Goal: Transaction & Acquisition: Book appointment/travel/reservation

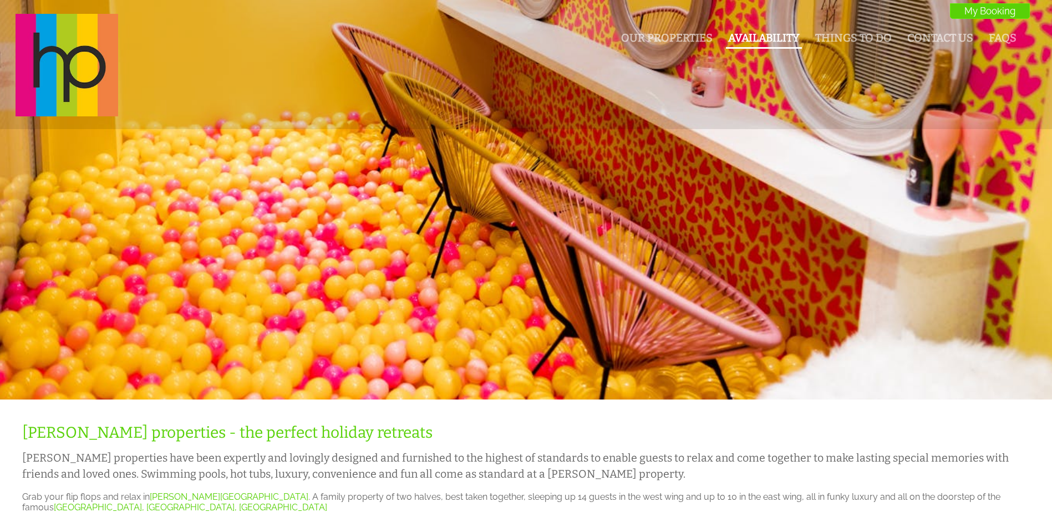
click at [748, 35] on link "Availability" at bounding box center [764, 38] width 72 height 13
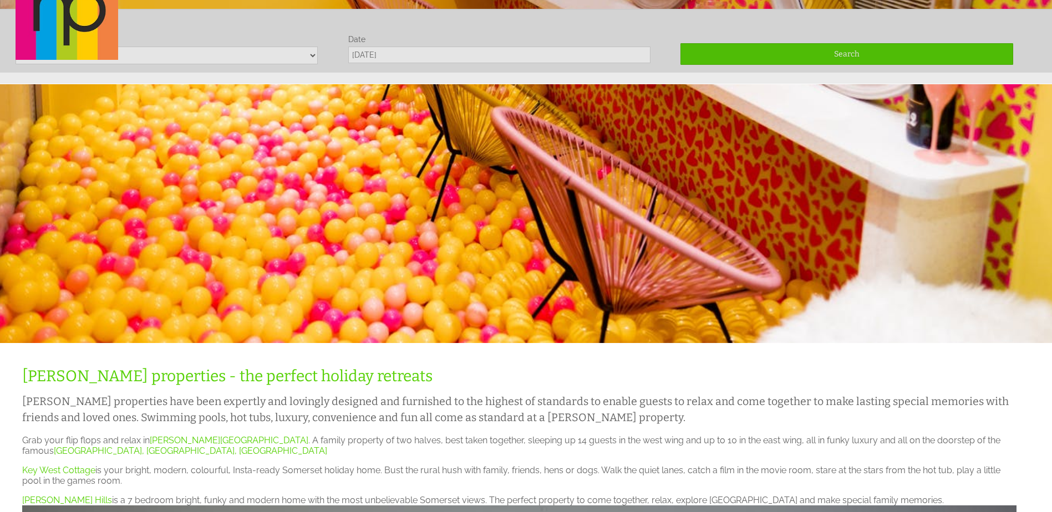
scroll to position [65, 0]
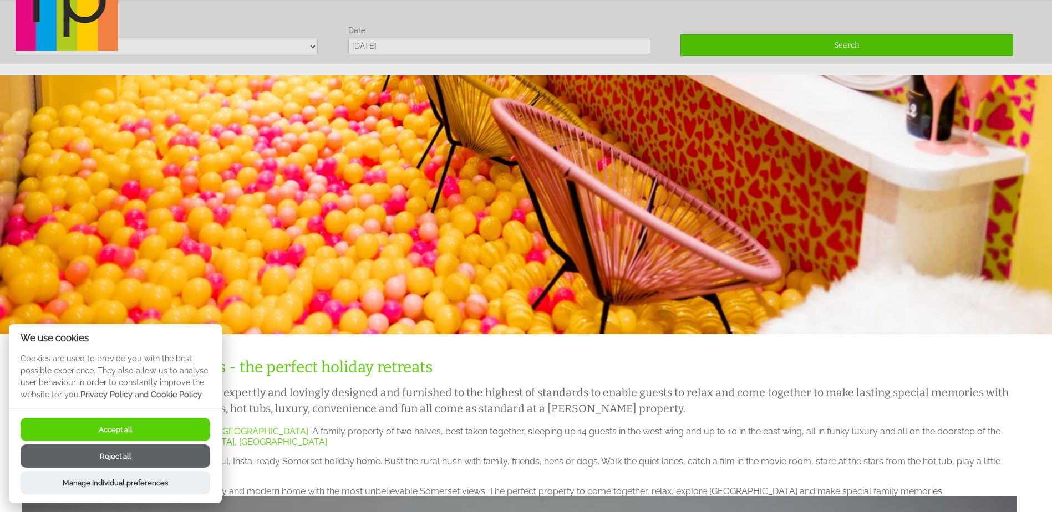
click at [313, 45] on div "Our Properties Availability Things To Do Contact Us FAQs My Booking My Booking" at bounding box center [519, 0] width 1021 height 104
click at [159, 420] on button "Accept all" at bounding box center [116, 429] width 190 height 23
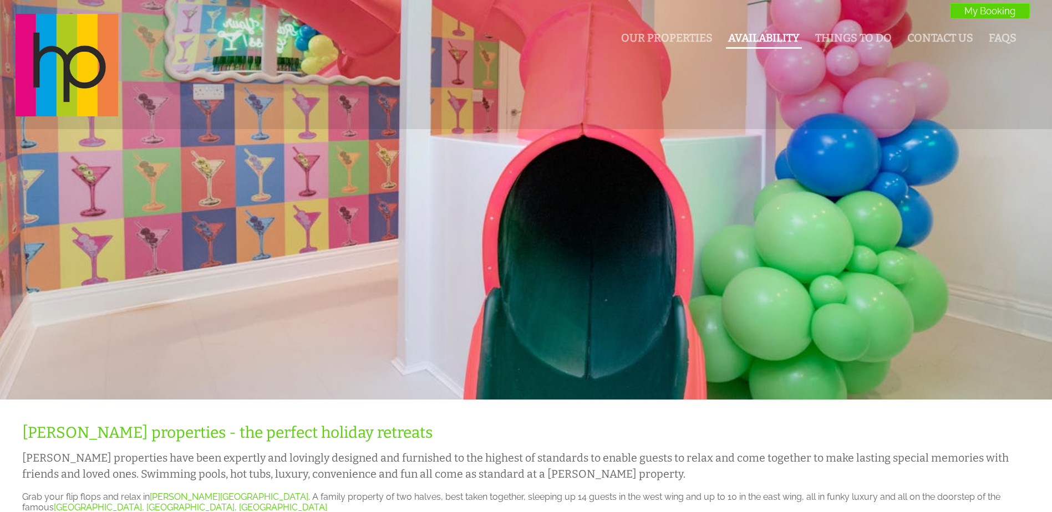
click at [775, 38] on link "Availability" at bounding box center [764, 38] width 72 height 13
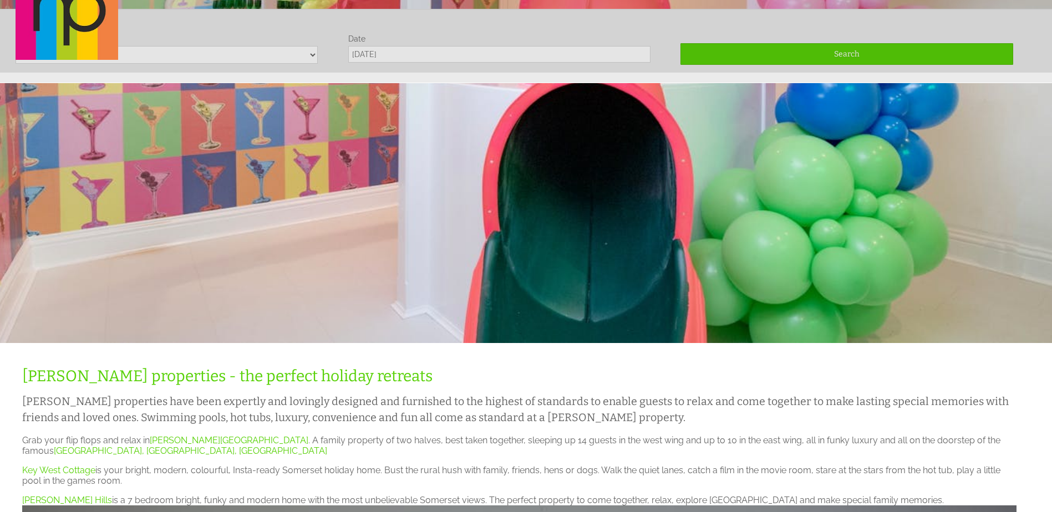
scroll to position [65, 0]
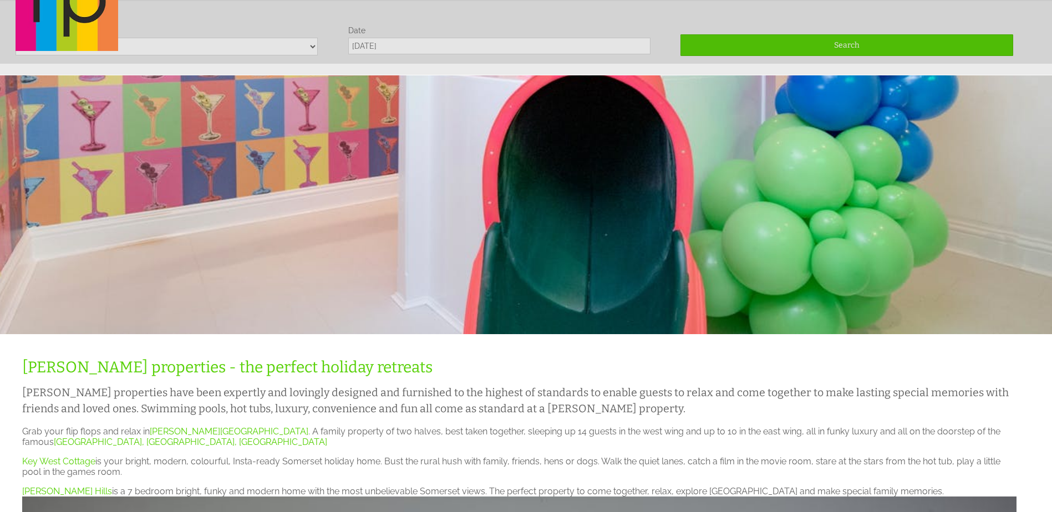
click at [311, 47] on div "Our Properties Availability Things To Do Contact Us FAQs My Booking My Booking" at bounding box center [519, 0] width 1021 height 104
click at [312, 47] on div "Our Properties Availability Things To Do Contact Us FAQs My Booking My Booking" at bounding box center [519, 0] width 1021 height 104
click at [313, 47] on div "Our Properties Availability Things To Do Contact Us FAQs My Booking My Booking" at bounding box center [519, 0] width 1021 height 104
click at [417, 40] on div "Our Properties Availability Things To Do Contact Us FAQs My Booking My Booking" at bounding box center [519, 0] width 1021 height 104
click at [418, 45] on div "Our Properties Availability Things To Do Contact Us FAQs My Booking My Booking" at bounding box center [519, 0] width 1021 height 104
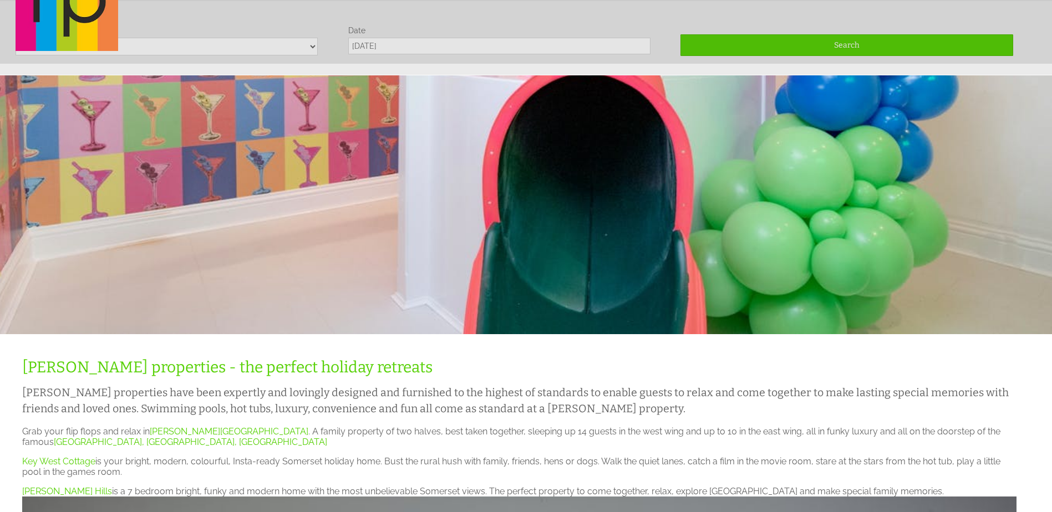
click at [419, 45] on div "Our Properties Availability Things To Do Contact Us FAQs My Booking My Booking" at bounding box center [519, 0] width 1021 height 104
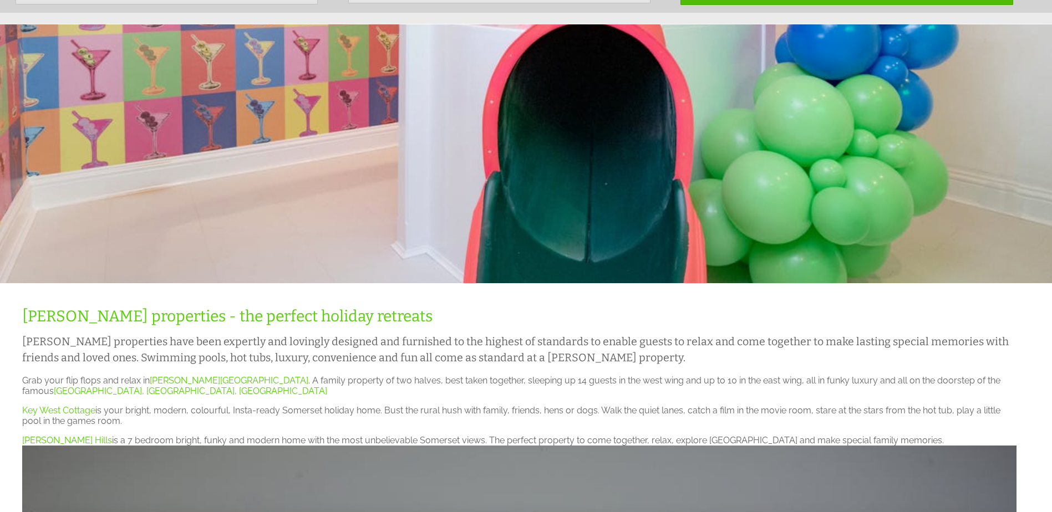
scroll to position [0, 0]
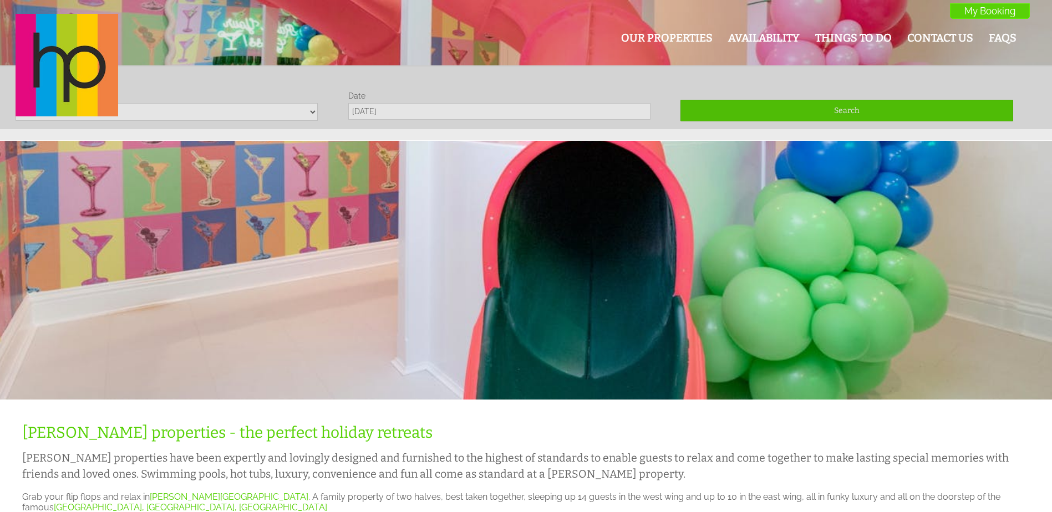
click at [841, 106] on div "Our Properties Availability Things To Do Contact Us FAQs My Booking My Booking" at bounding box center [519, 66] width 1021 height 104
click at [788, 38] on link "Availability" at bounding box center [764, 38] width 72 height 13
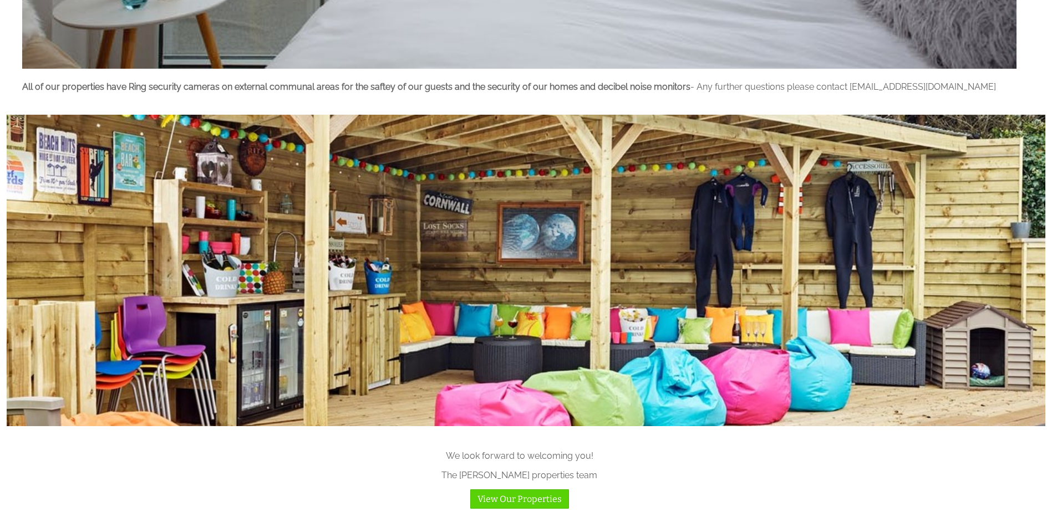
scroll to position [1353, 0]
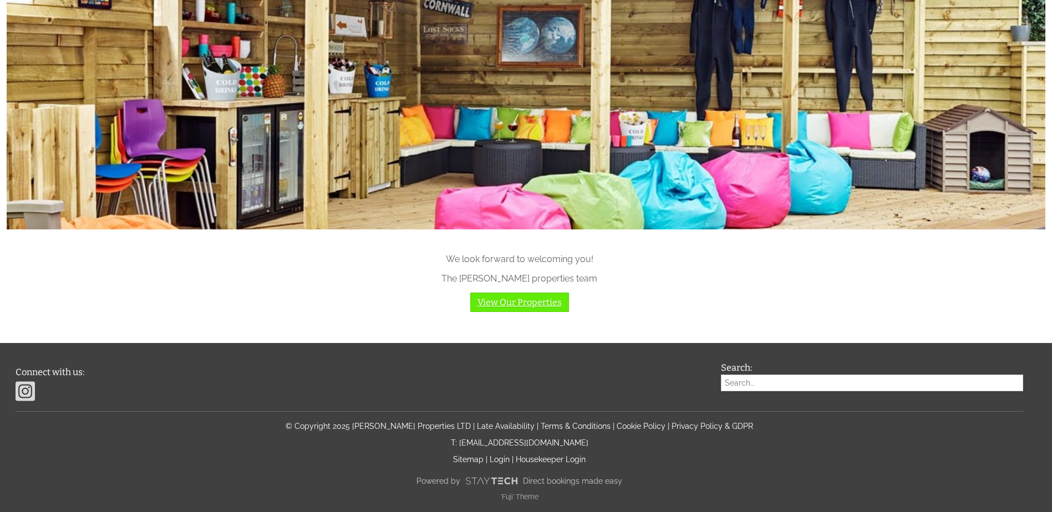
click at [519, 301] on link "View Our Properties" at bounding box center [519, 302] width 99 height 19
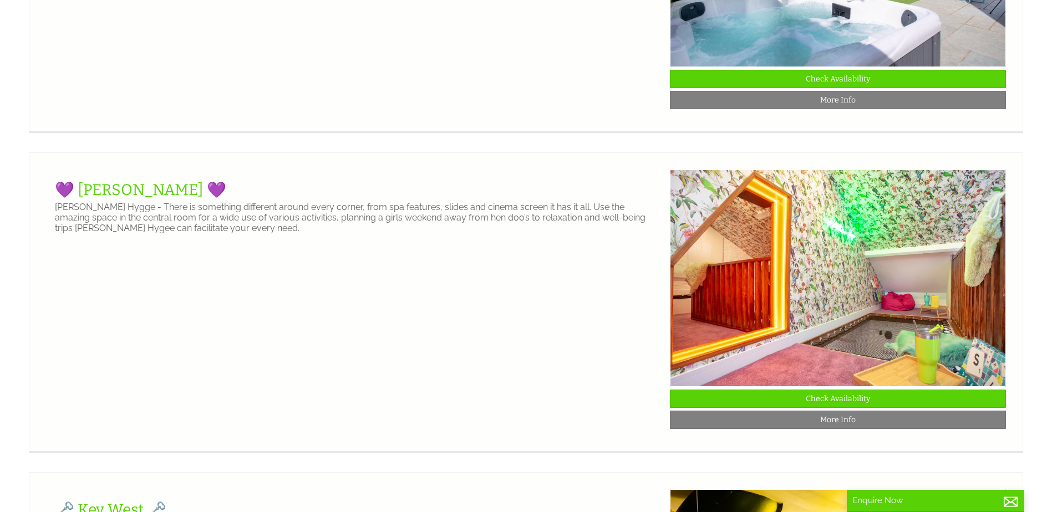
scroll to position [943, 0]
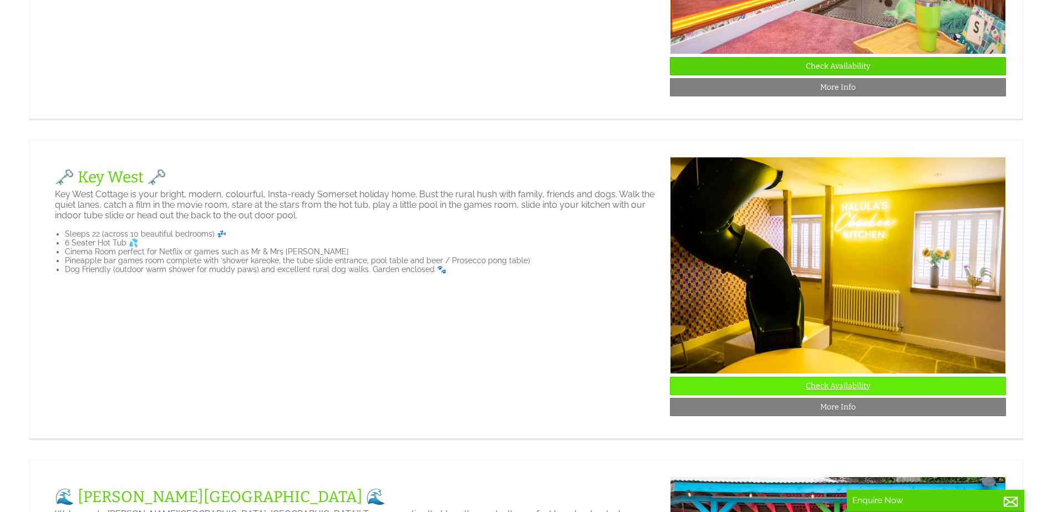
click at [859, 395] on link "Check Availability" at bounding box center [838, 386] width 336 height 18
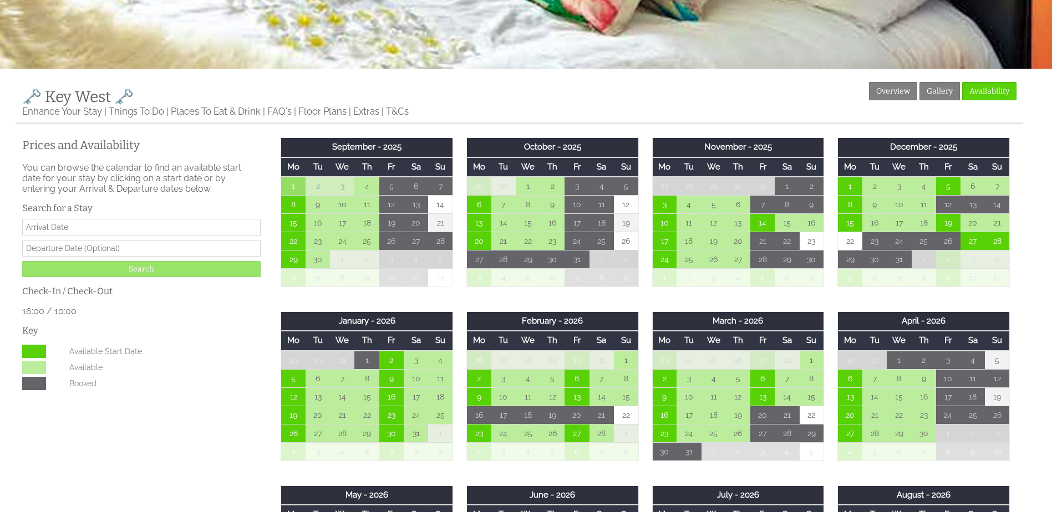
scroll to position [333, 0]
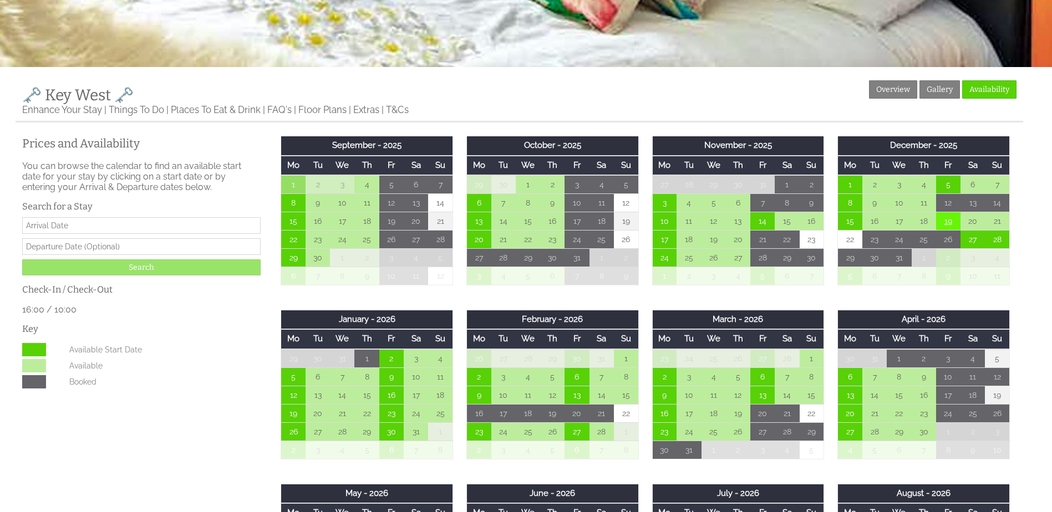
click at [948, 221] on td "19" at bounding box center [948, 221] width 24 height 18
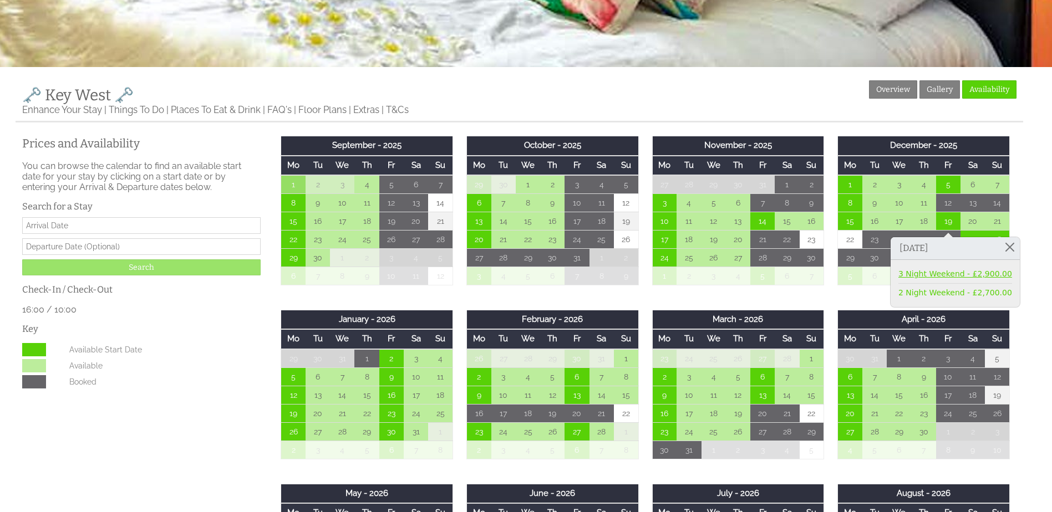
click at [937, 275] on link "3 Night Weekend - £2,900.00" at bounding box center [956, 274] width 114 height 12
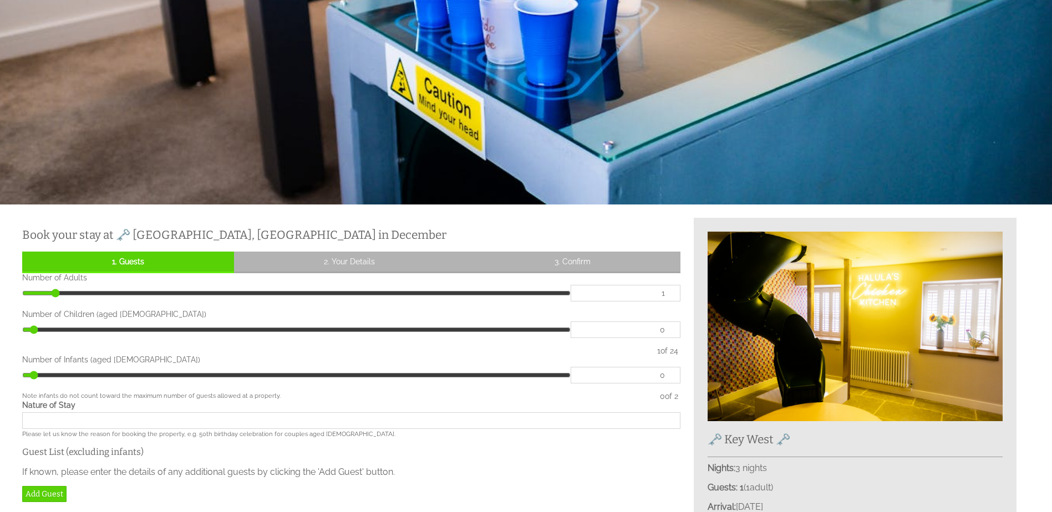
scroll to position [222, 0]
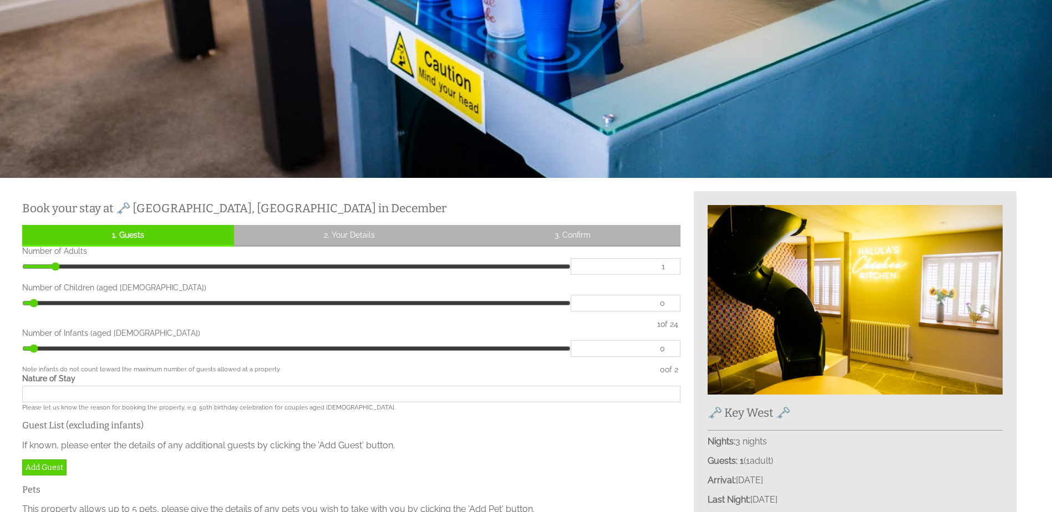
type input "2"
type input "3"
type input "4"
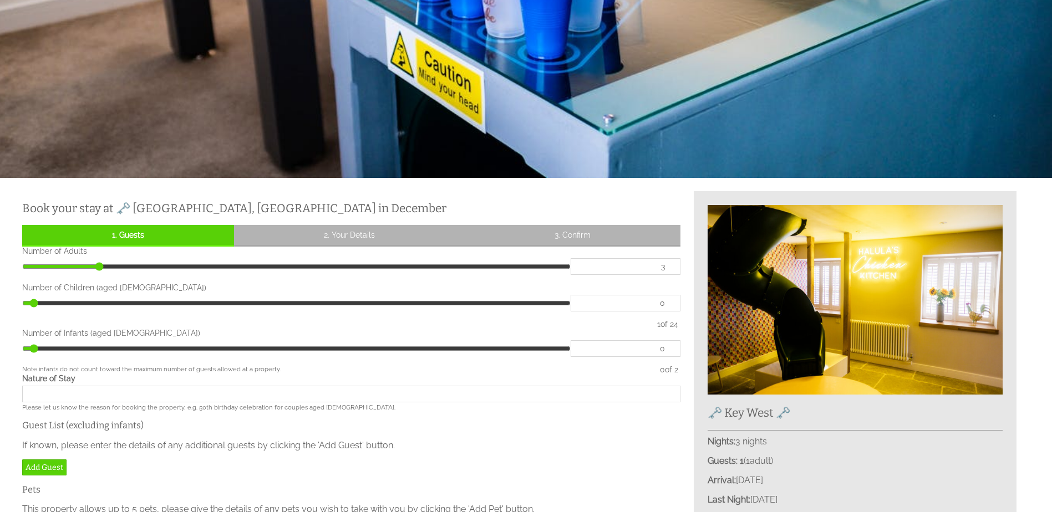
type input "4"
type input "5"
type input "6"
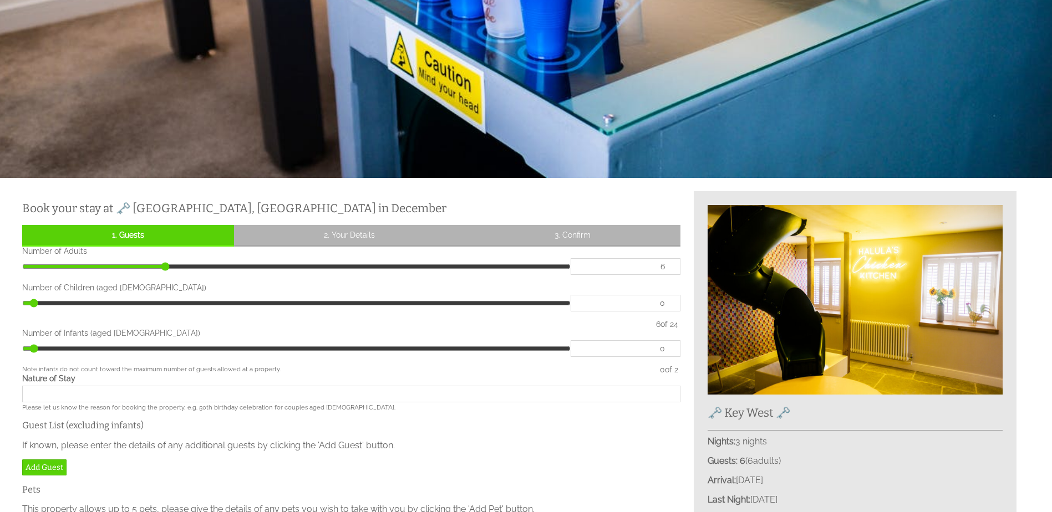
type input "7"
type input "8"
type input "9"
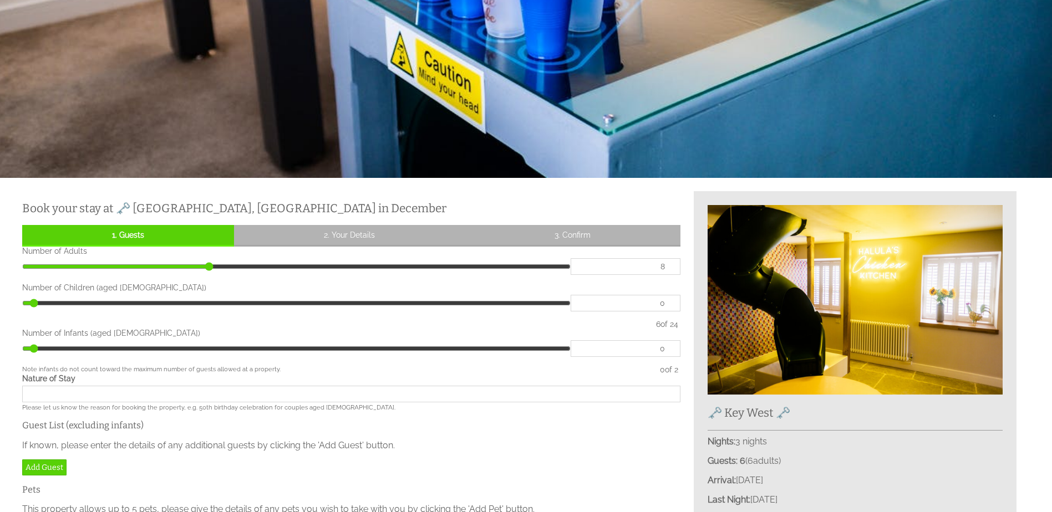
type input "9"
type input "10"
drag, startPoint x: 55, startPoint y: 270, endPoint x: 253, endPoint y: 286, distance: 198.1
type input "10"
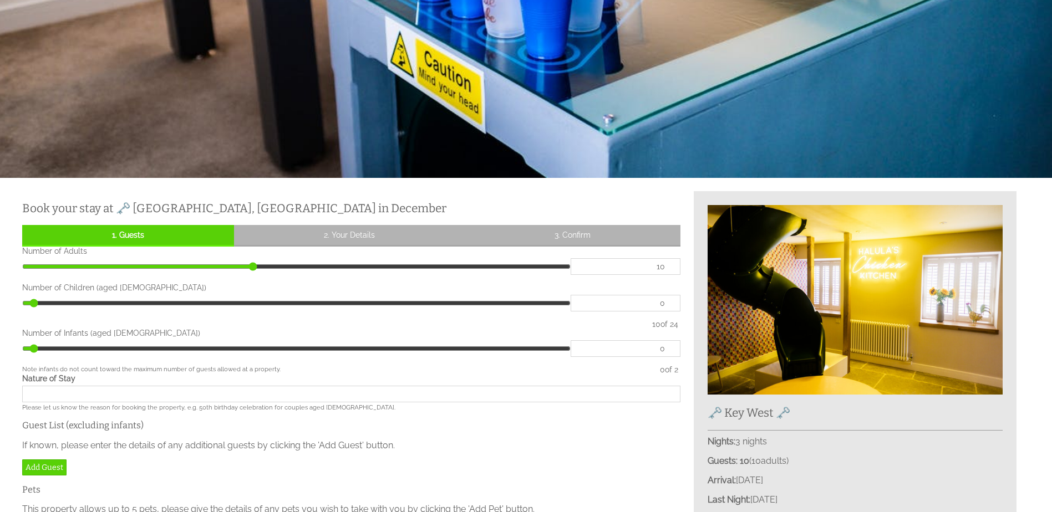
click at [253, 275] on input "range" at bounding box center [296, 266] width 549 height 17
type input "1"
type input "2"
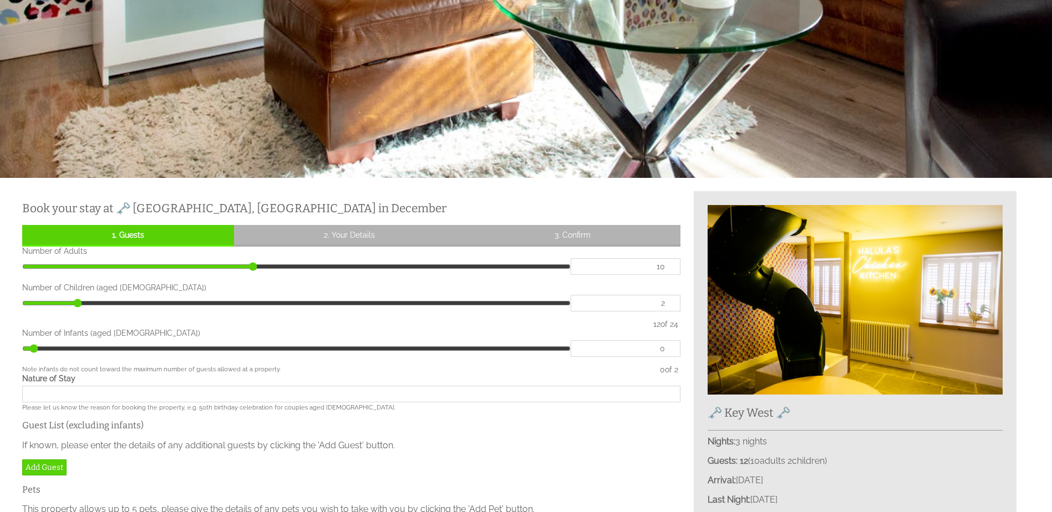
drag, startPoint x: 34, startPoint y: 304, endPoint x: 83, endPoint y: 308, distance: 48.4
type input "2"
click at [83, 308] on input "range" at bounding box center [296, 303] width 549 height 17
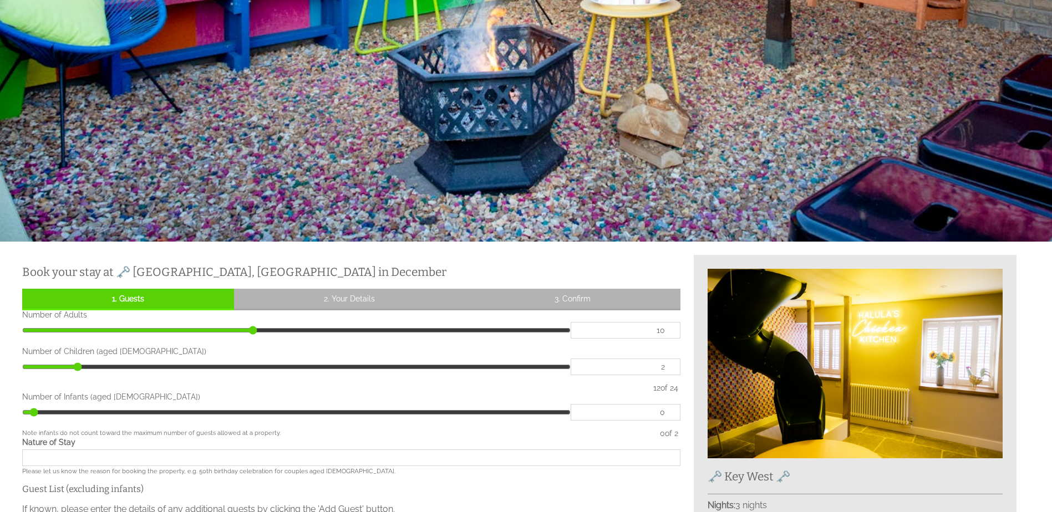
scroll to position [0, 0]
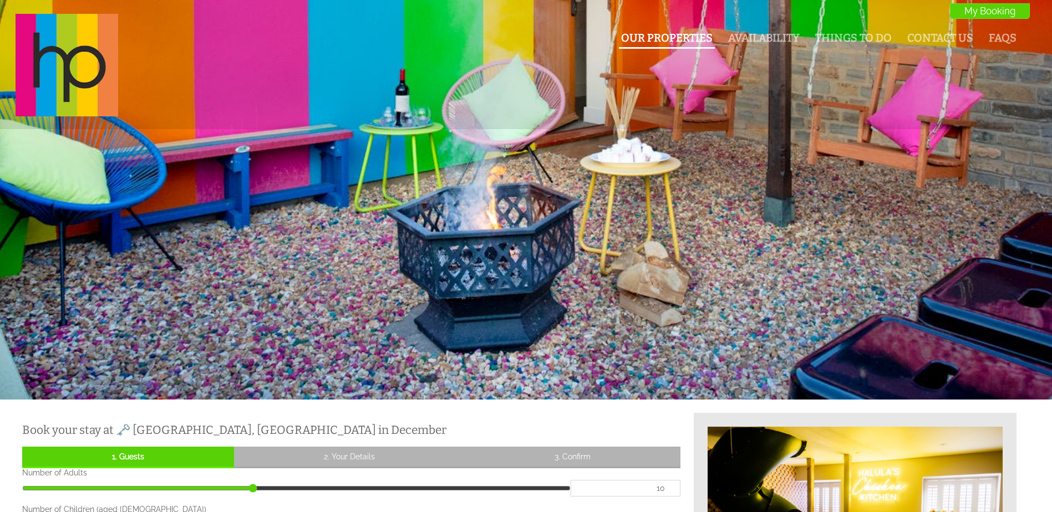
click at [694, 34] on link "Our Properties" at bounding box center [667, 38] width 92 height 13
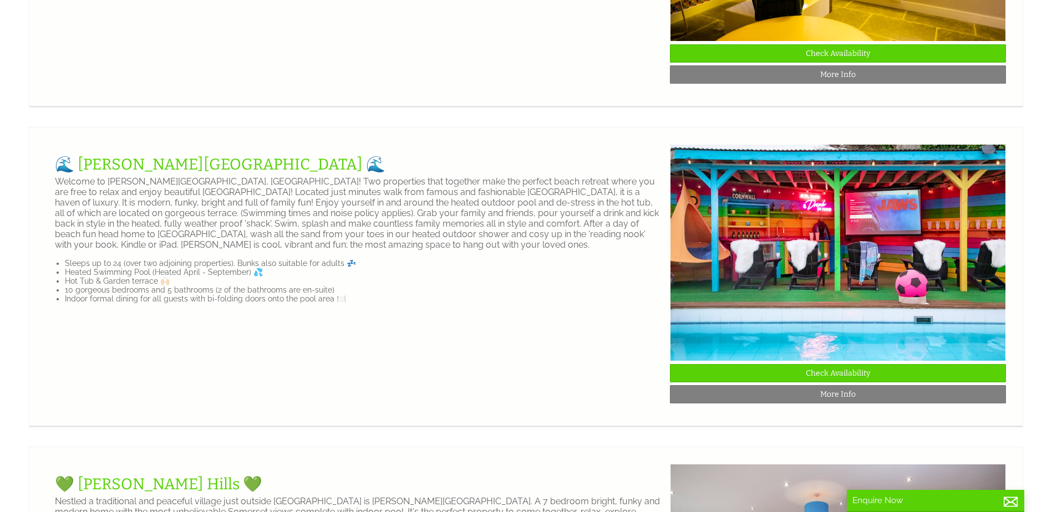
scroll to position [1608, 0]
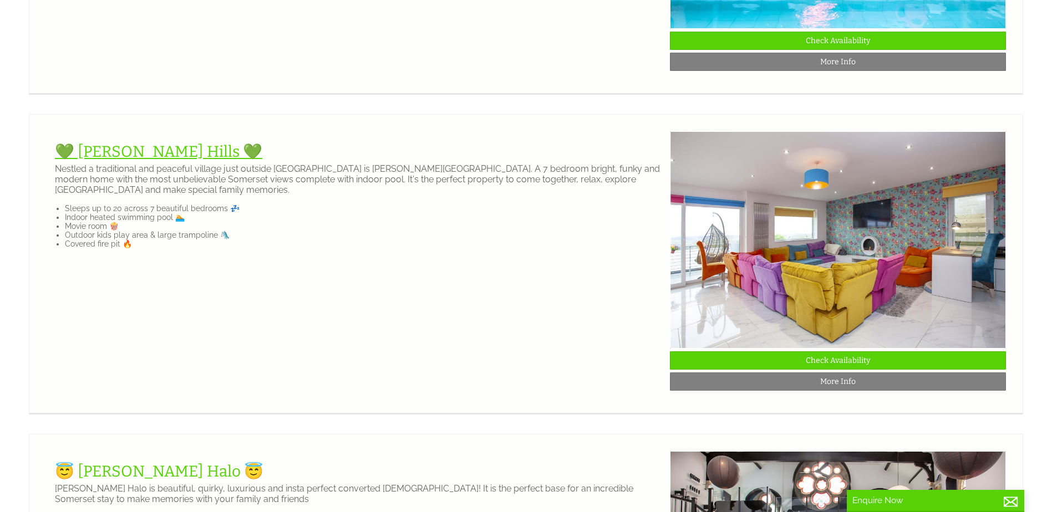
click at [146, 161] on link "💚 [PERSON_NAME] Hills 💚" at bounding box center [158, 152] width 207 height 18
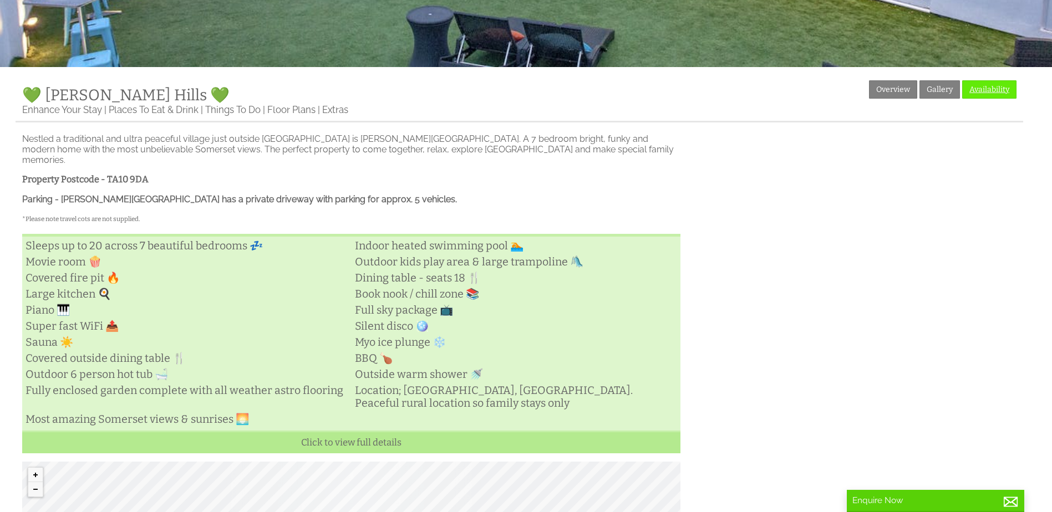
click at [991, 91] on link "Availability" at bounding box center [989, 89] width 54 height 18
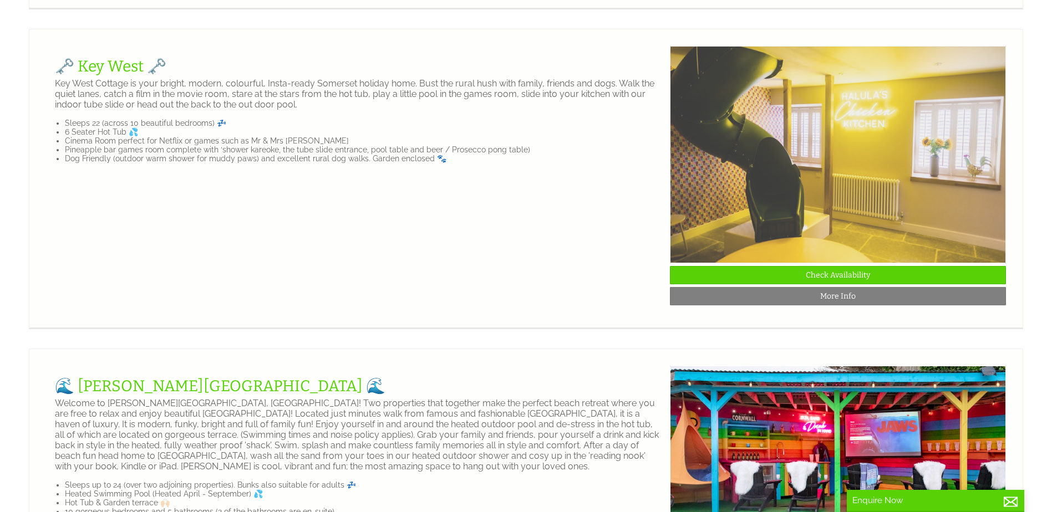
click at [991, 181] on img at bounding box center [838, 154] width 336 height 217
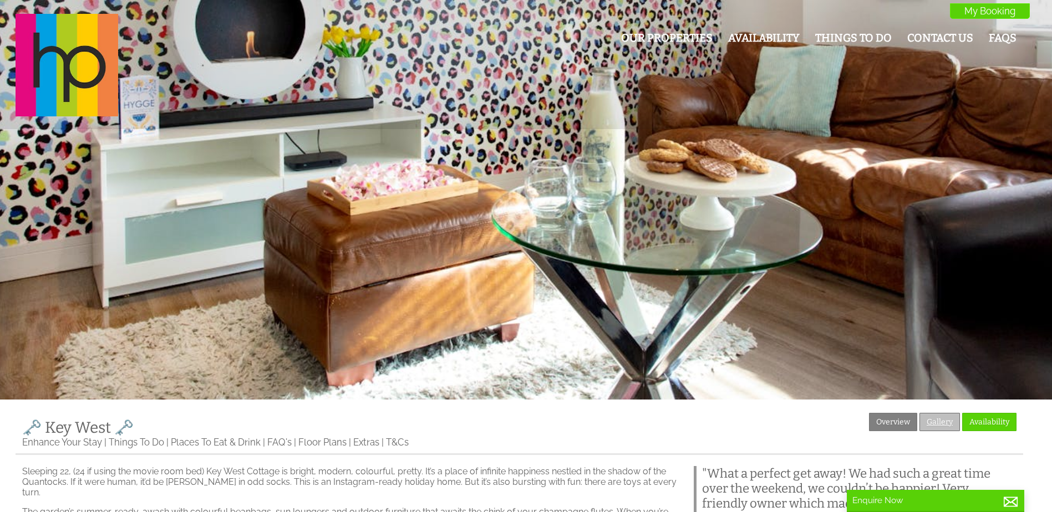
click at [937, 420] on link "Gallery" at bounding box center [940, 422] width 40 height 18
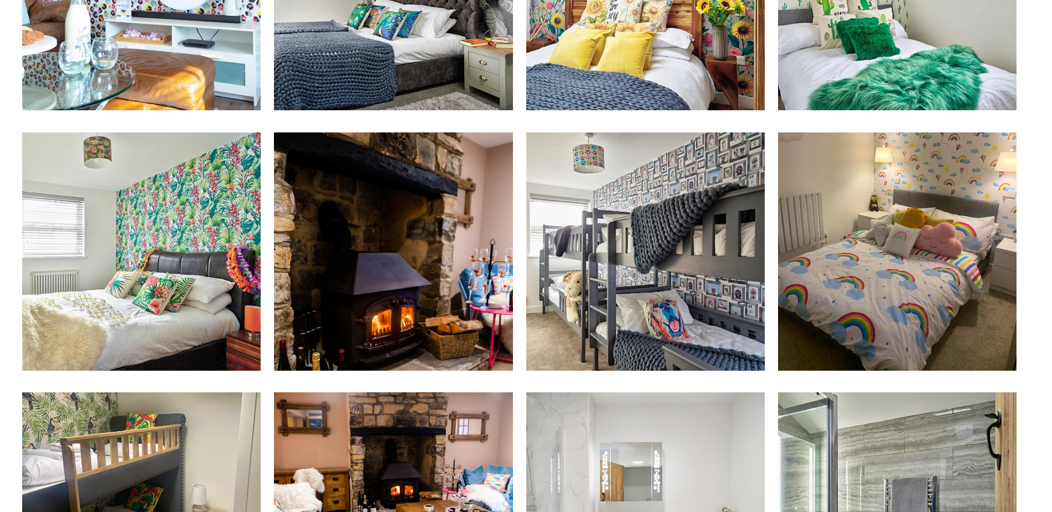
scroll to position [1165, 0]
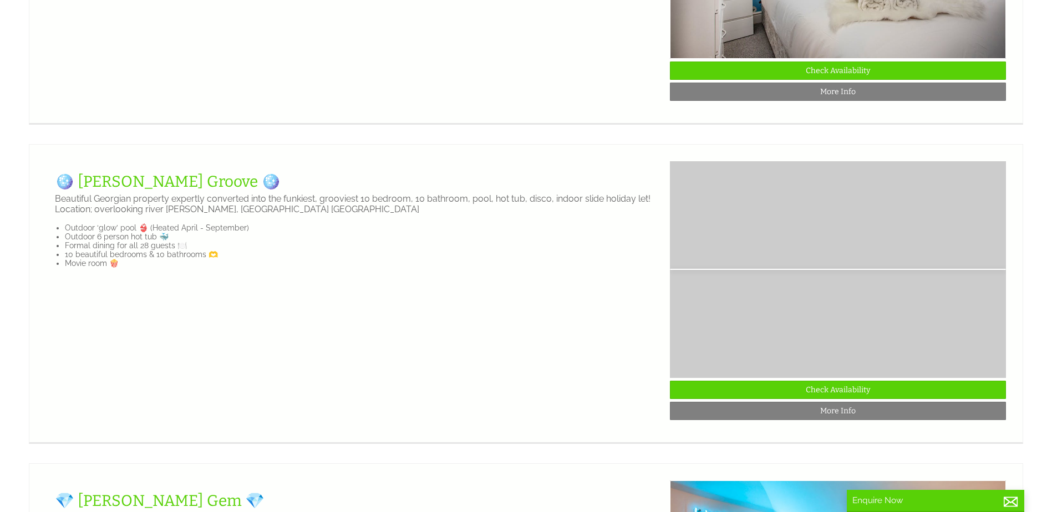
scroll to position [0, 10047]
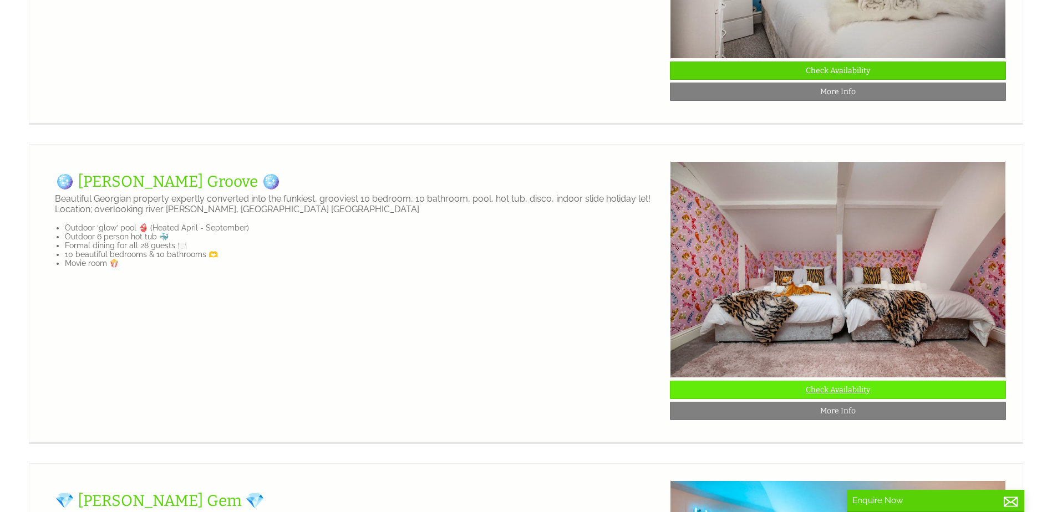
click at [916, 399] on link "Check Availability" at bounding box center [838, 390] width 336 height 18
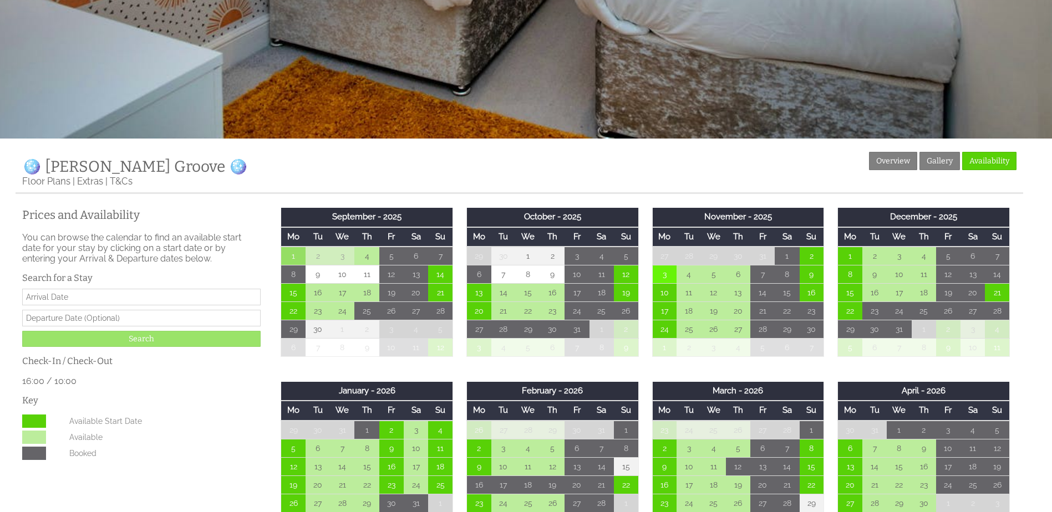
scroll to position [277, 0]
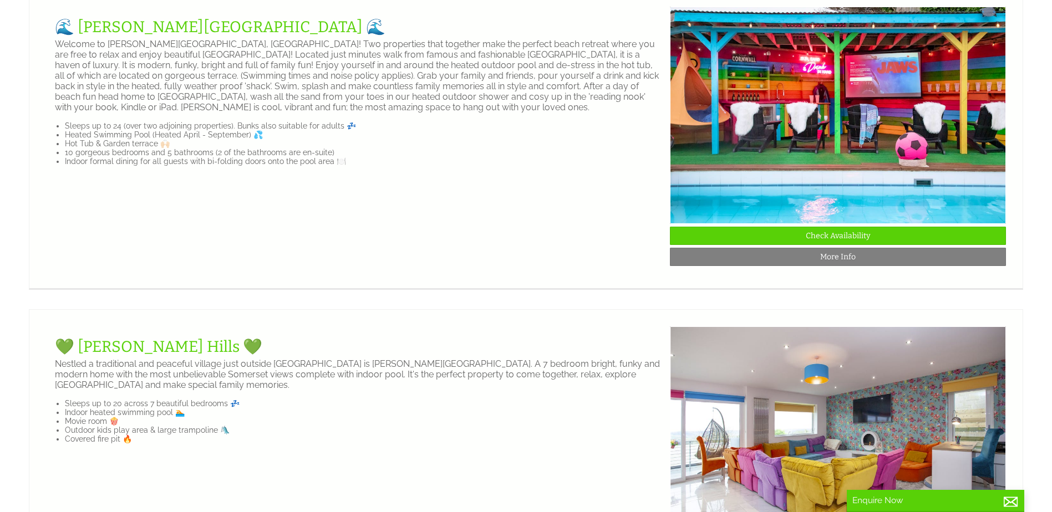
scroll to position [1442, 0]
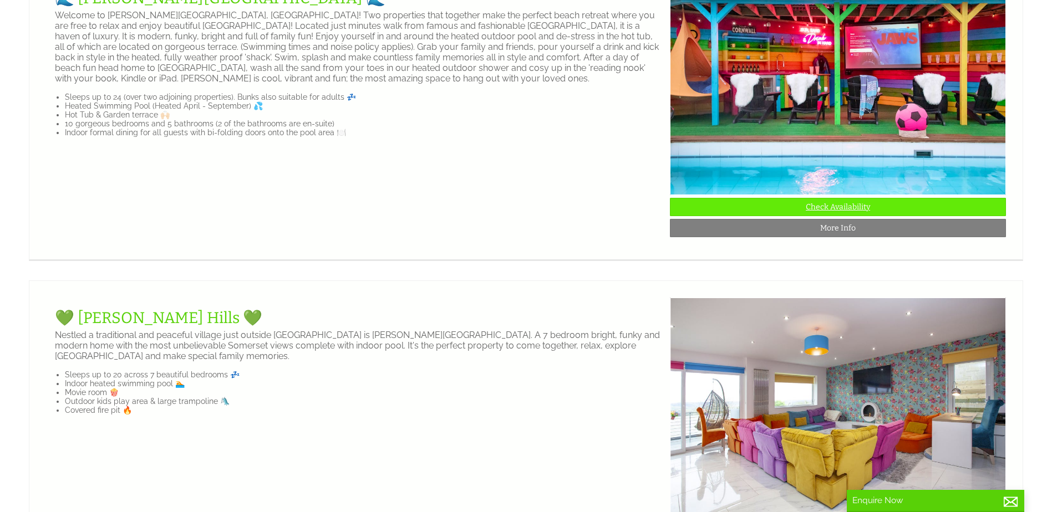
click at [926, 216] on link "Check Availability" at bounding box center [838, 207] width 336 height 18
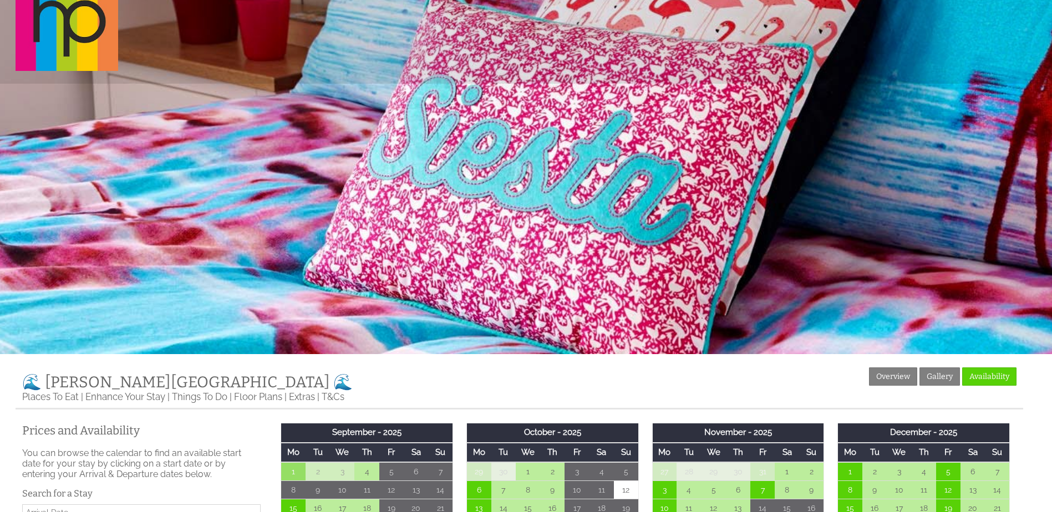
scroll to position [222, 0]
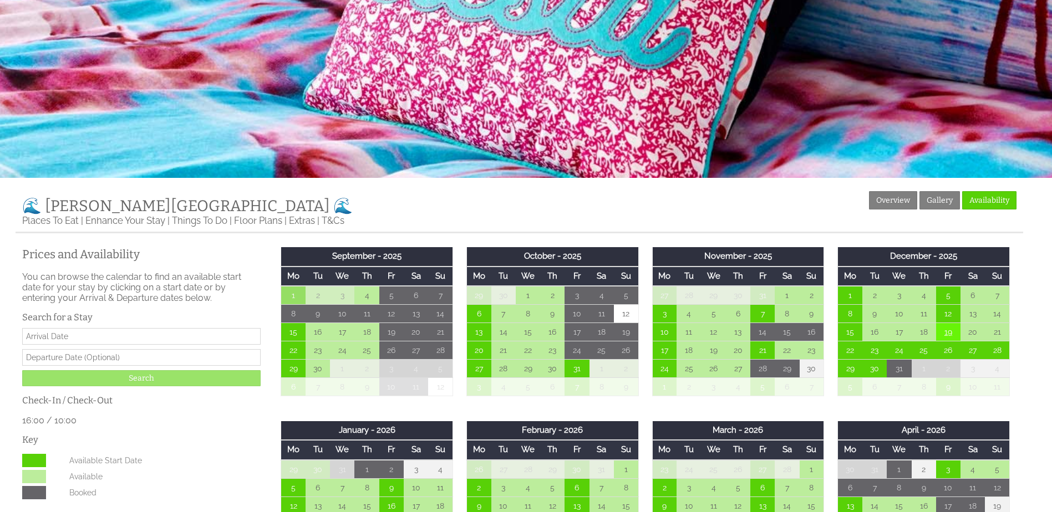
click at [947, 336] on td "19" at bounding box center [948, 332] width 24 height 18
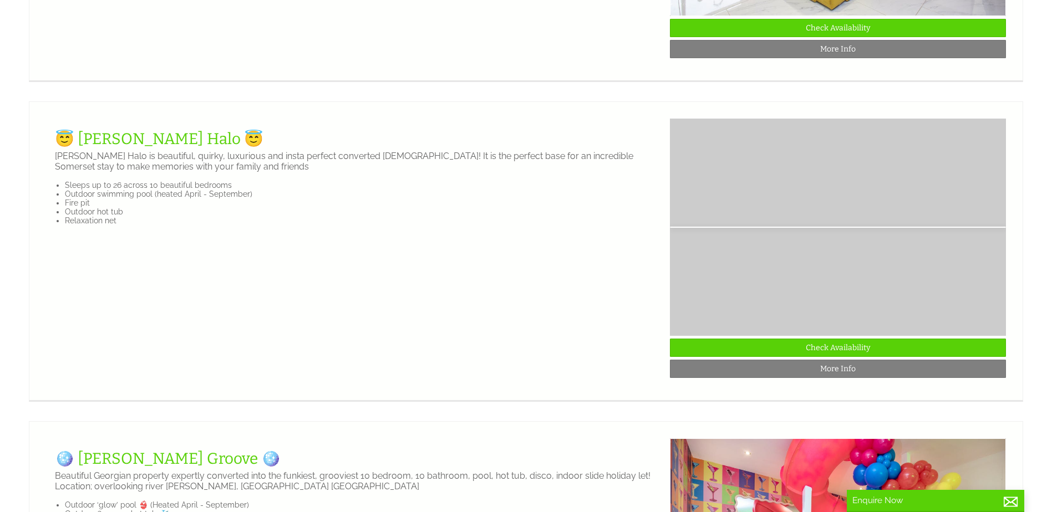
scroll to position [0, 7278]
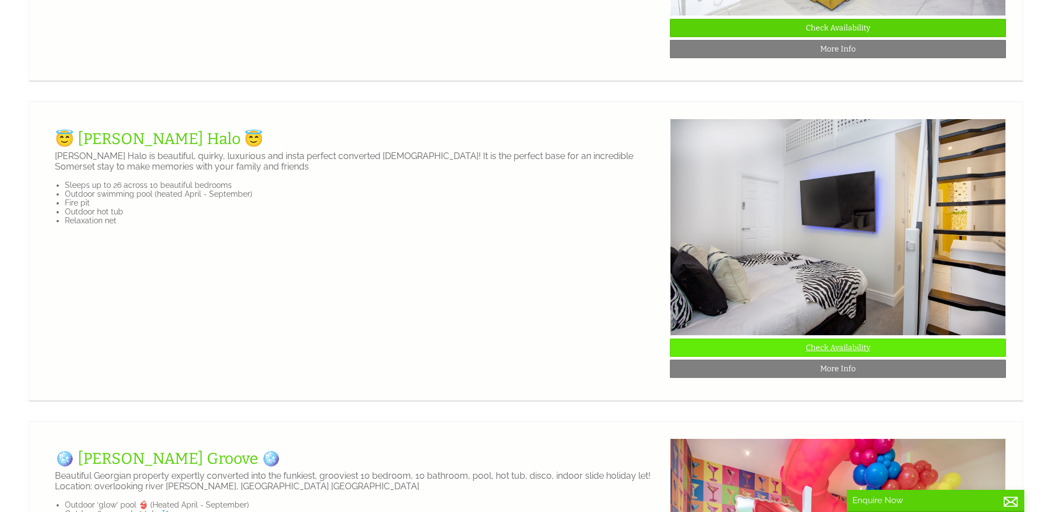
click at [901, 357] on link "Check Availability" at bounding box center [838, 348] width 336 height 18
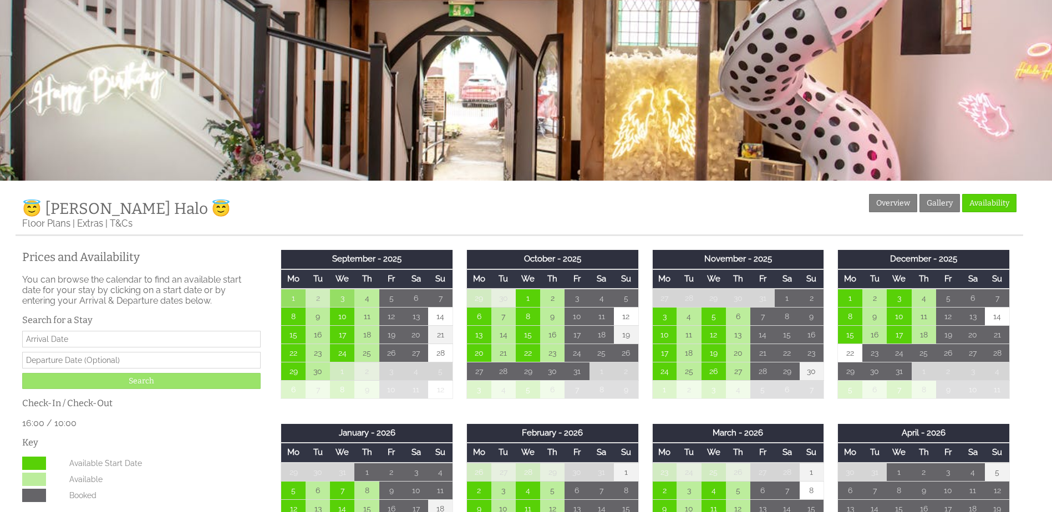
scroll to position [222, 0]
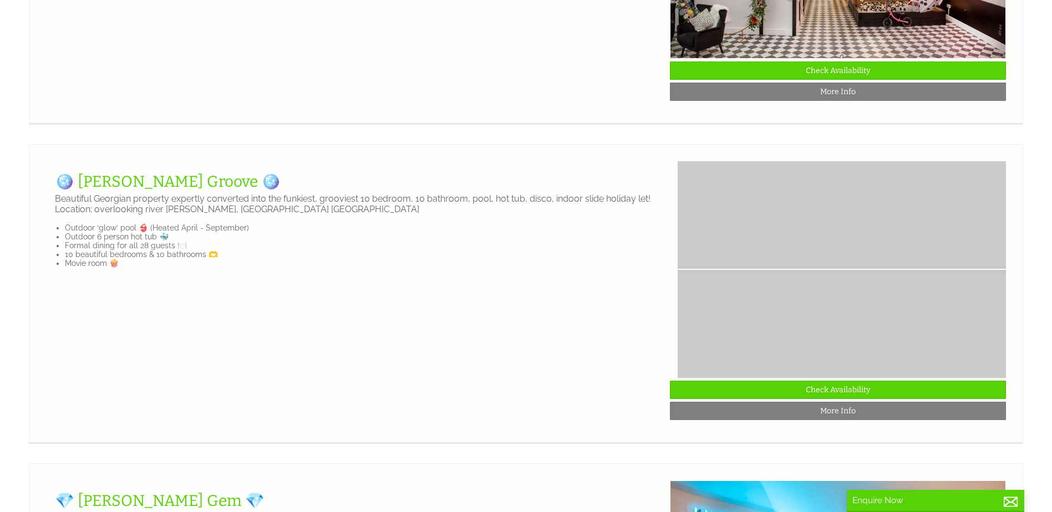
scroll to position [0, 4164]
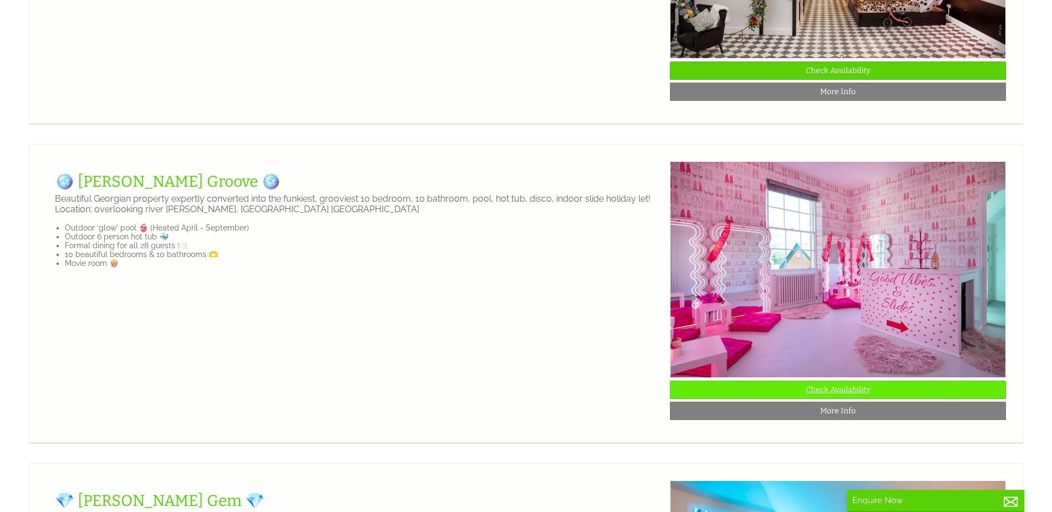
click at [920, 399] on link "Check Availability" at bounding box center [838, 390] width 336 height 18
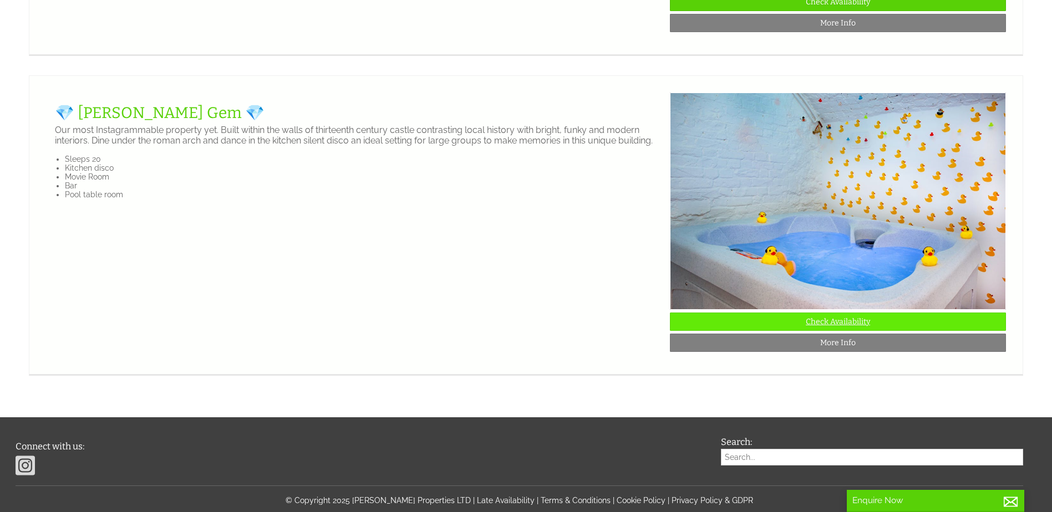
click at [881, 331] on link "Check Availability" at bounding box center [838, 322] width 336 height 18
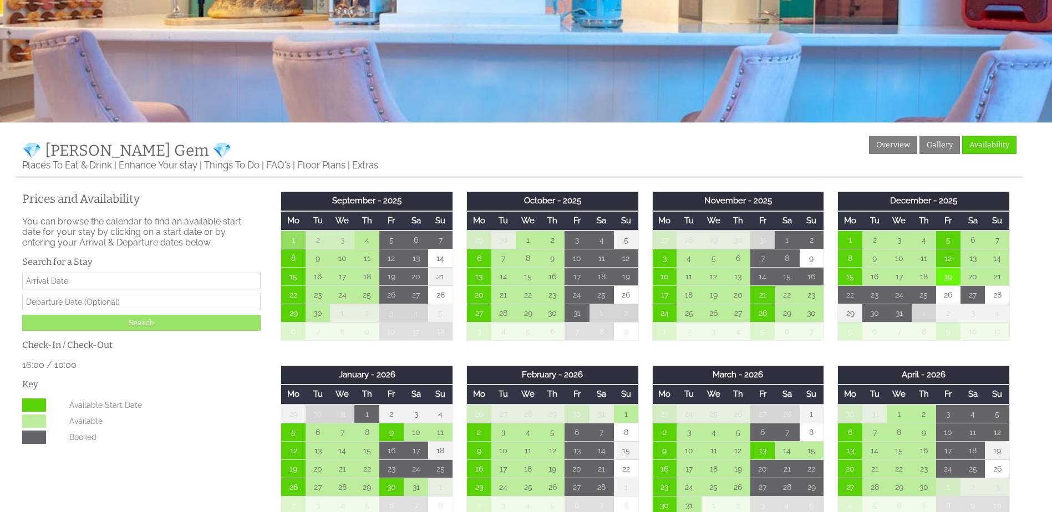
click at [948, 281] on td "19" at bounding box center [948, 276] width 24 height 18
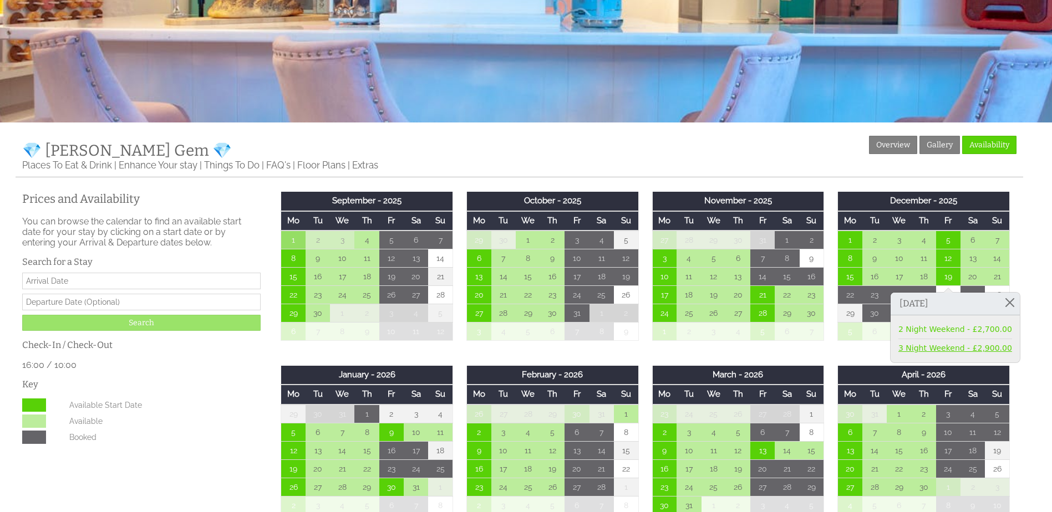
click at [930, 350] on link "3 Night Weekend - £2,900.00" at bounding box center [956, 349] width 114 height 12
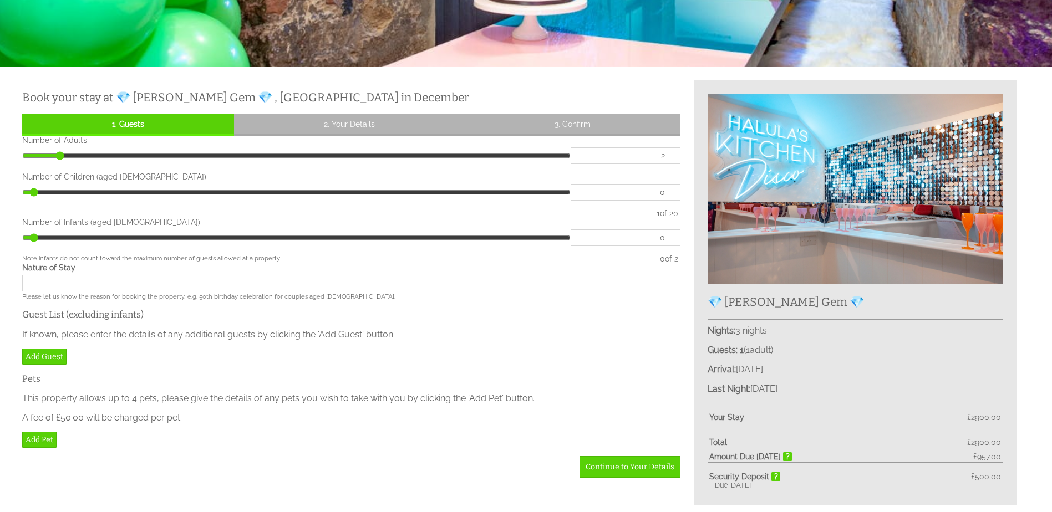
type input "2"
click at [670, 155] on input "2" at bounding box center [626, 156] width 110 height 17
type input "2"
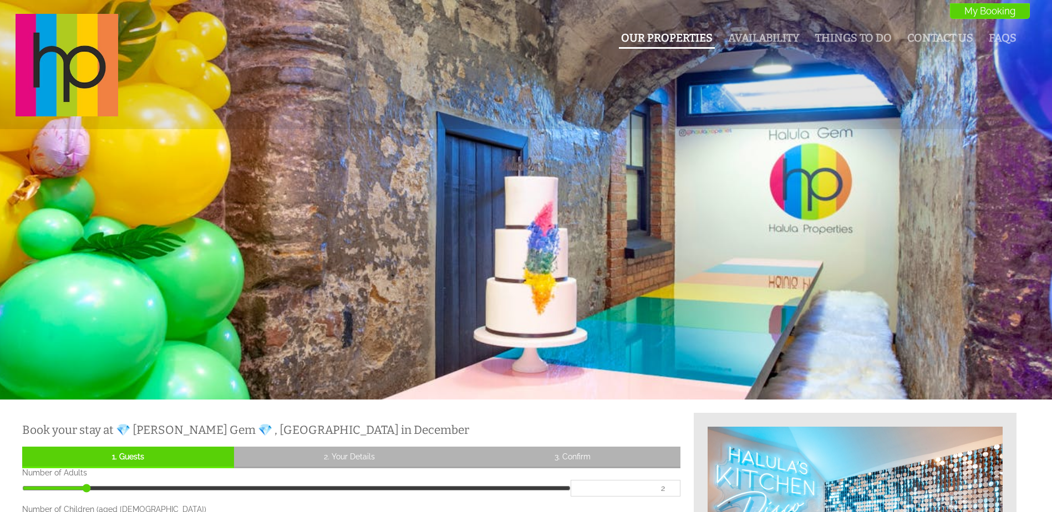
click at [676, 36] on link "Our Properties" at bounding box center [667, 38] width 92 height 13
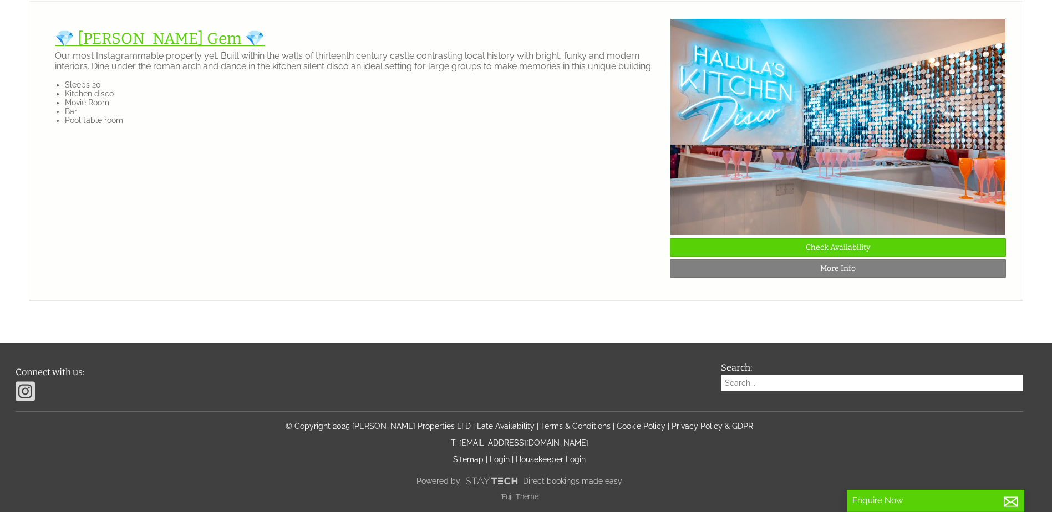
click at [135, 48] on link "💎 [PERSON_NAME] Gem 💎" at bounding box center [160, 38] width 210 height 18
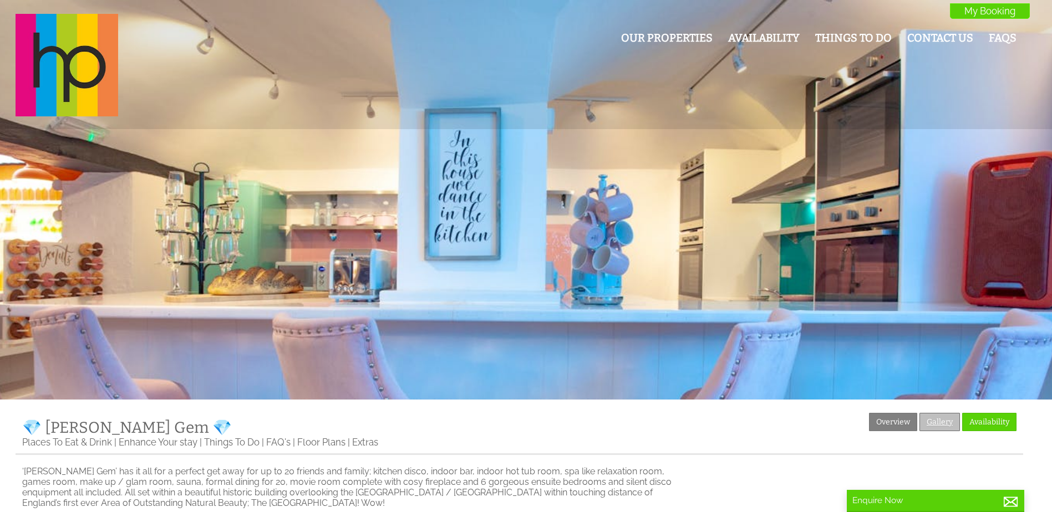
click at [928, 416] on link "Gallery" at bounding box center [940, 422] width 40 height 18
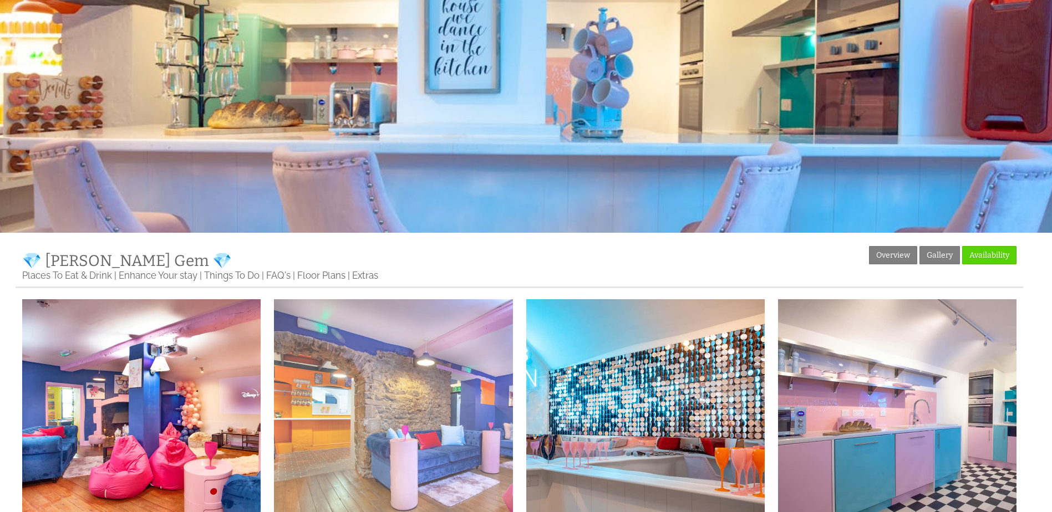
scroll to position [333, 0]
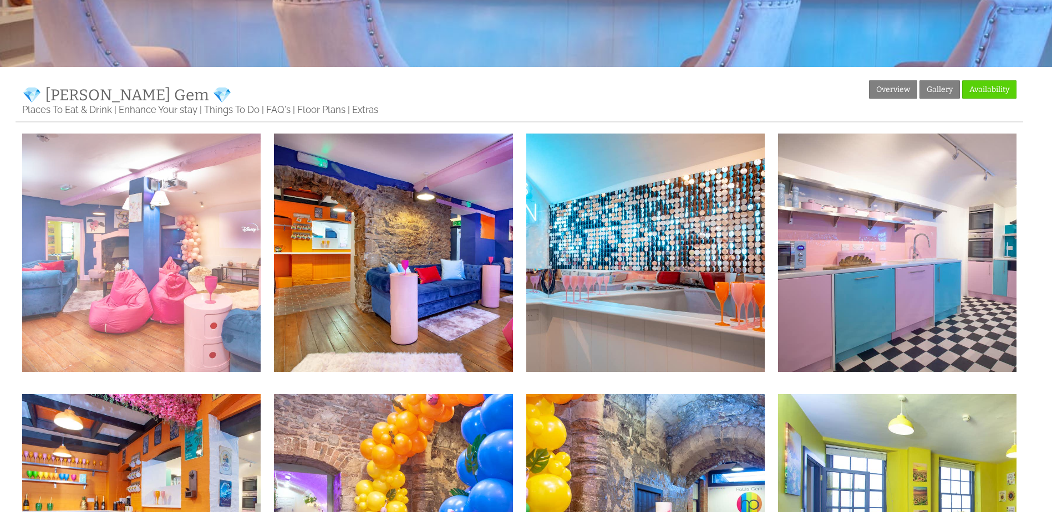
click at [228, 266] on img at bounding box center [141, 253] width 238 height 238
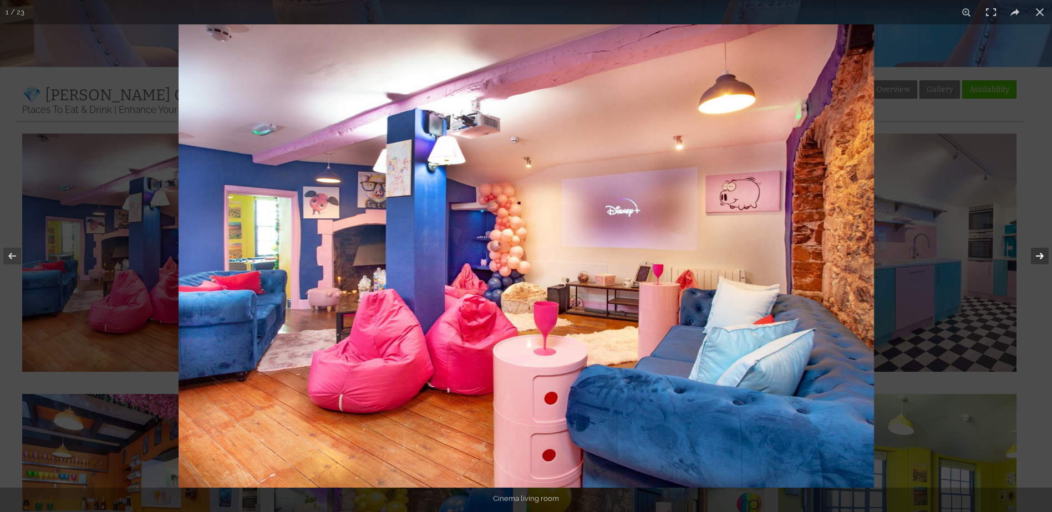
click at [1038, 251] on button at bounding box center [1032, 256] width 39 height 55
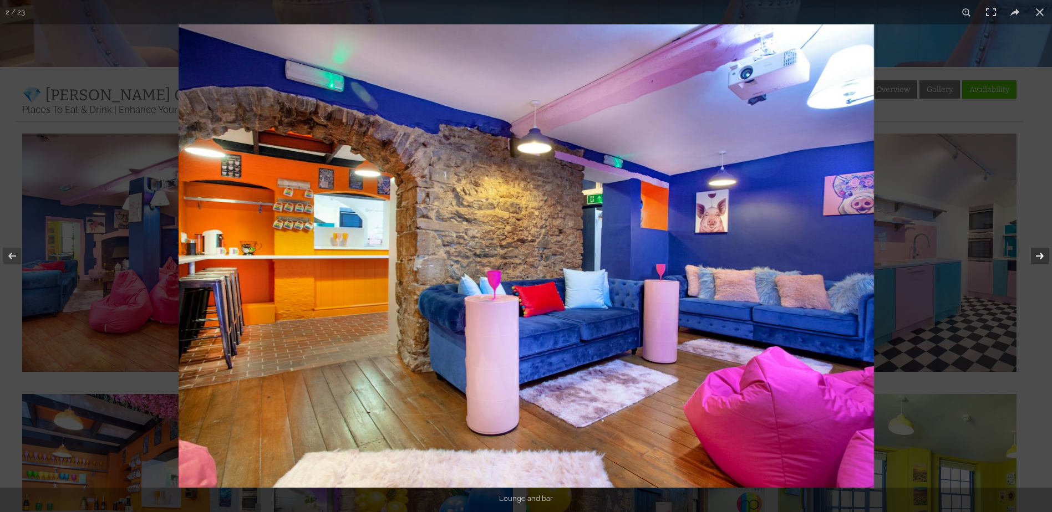
click at [1038, 251] on button at bounding box center [1032, 256] width 39 height 55
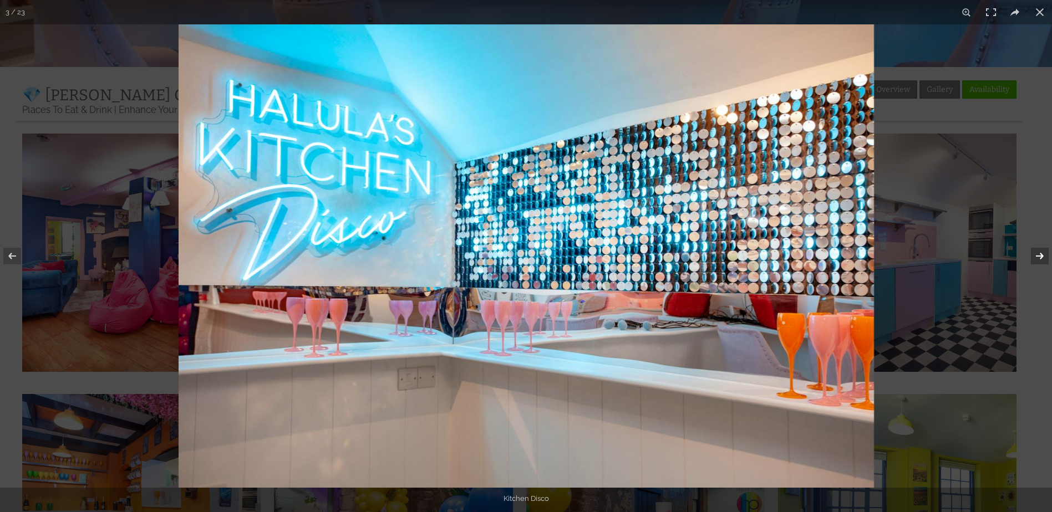
click at [1038, 251] on button at bounding box center [1032, 256] width 39 height 55
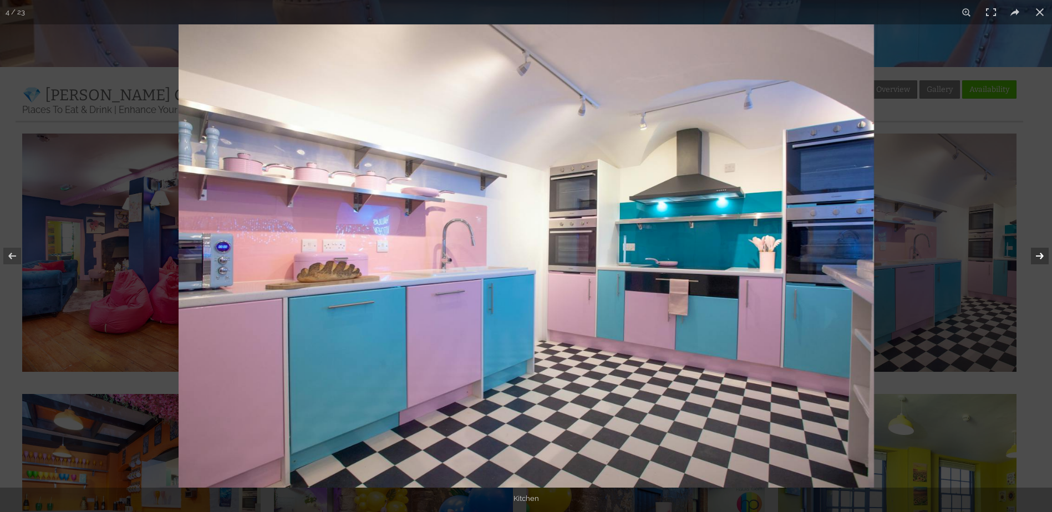
click at [1038, 251] on button at bounding box center [1032, 256] width 39 height 55
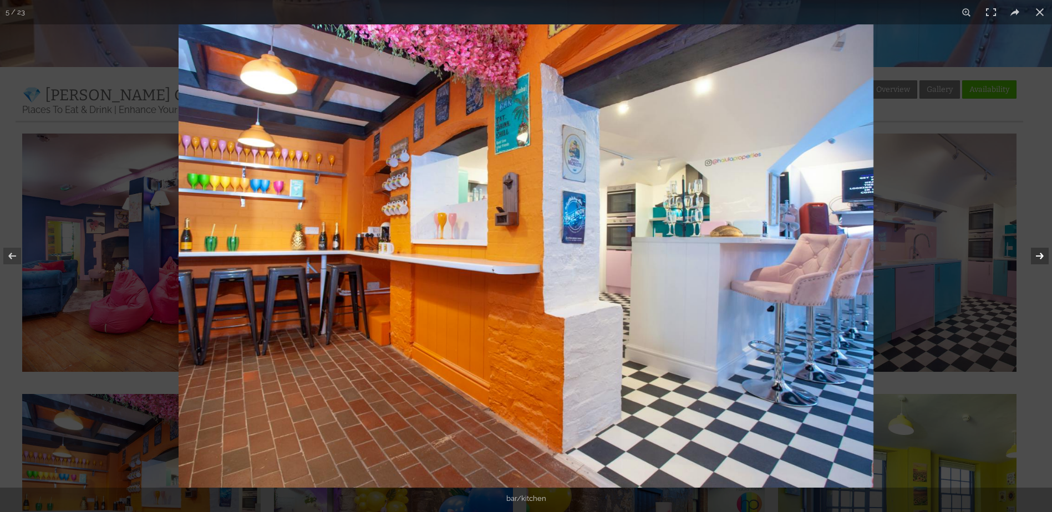
click at [1038, 251] on button at bounding box center [1032, 256] width 39 height 55
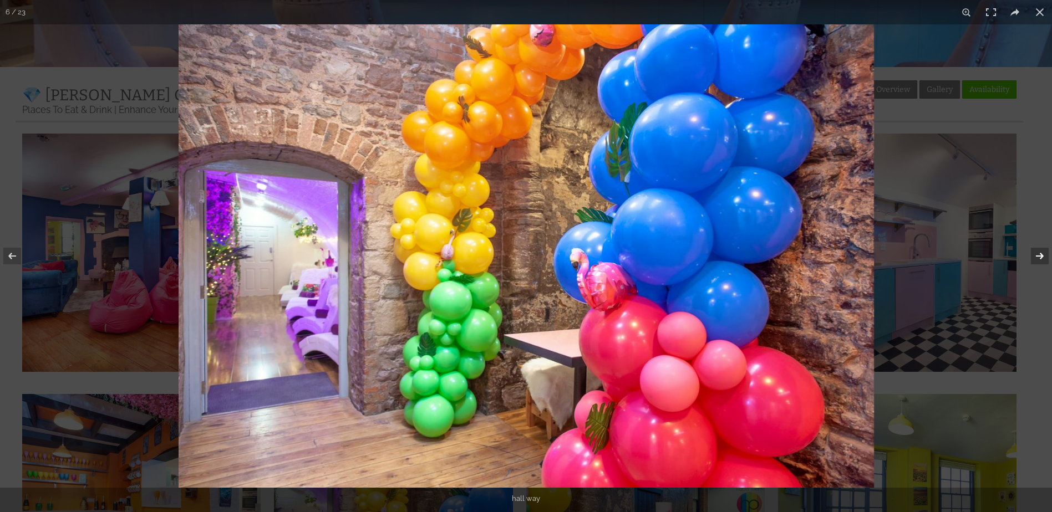
click at [1038, 251] on button at bounding box center [1032, 256] width 39 height 55
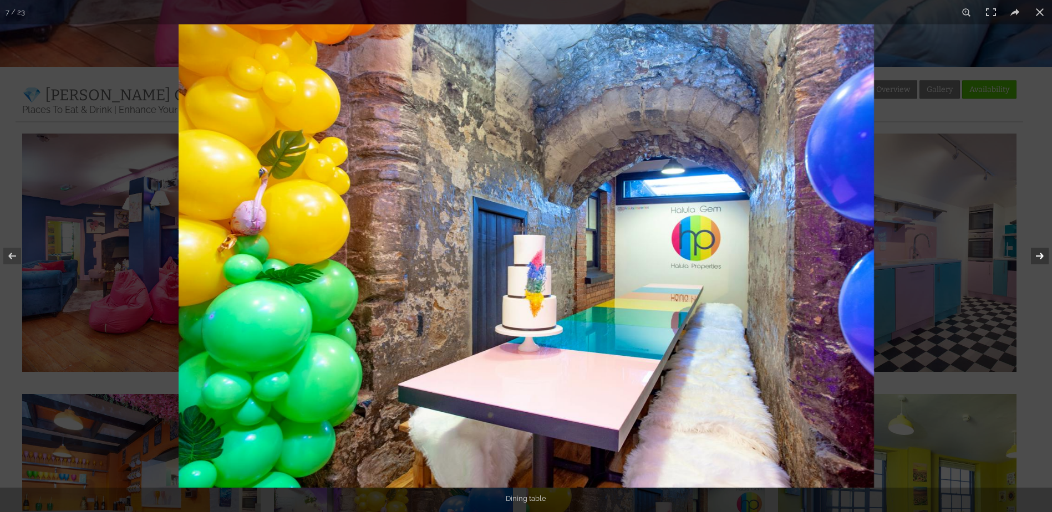
click at [1038, 251] on button at bounding box center [1032, 256] width 39 height 55
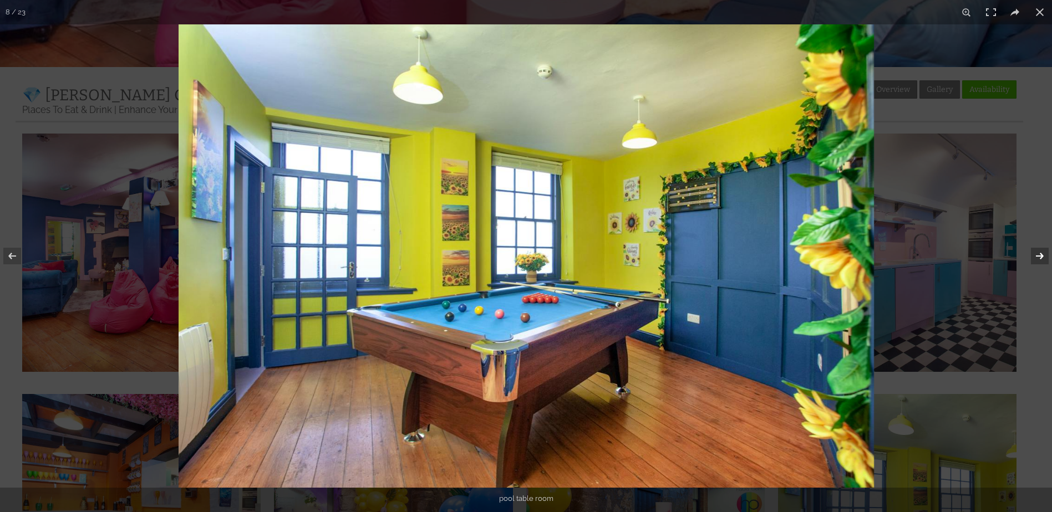
click at [1038, 251] on button at bounding box center [1032, 256] width 39 height 55
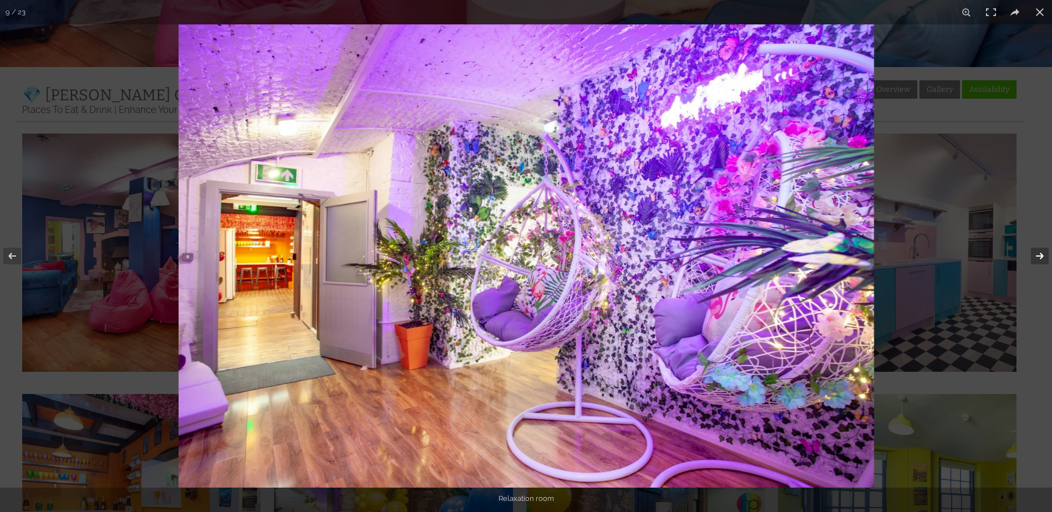
click at [1038, 251] on button at bounding box center [1032, 256] width 39 height 55
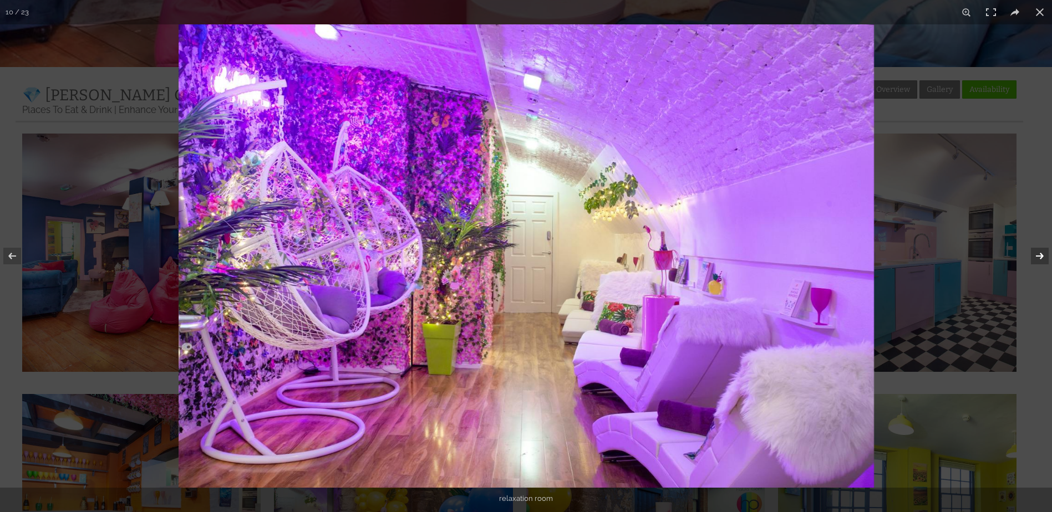
click at [1038, 251] on button at bounding box center [1032, 256] width 39 height 55
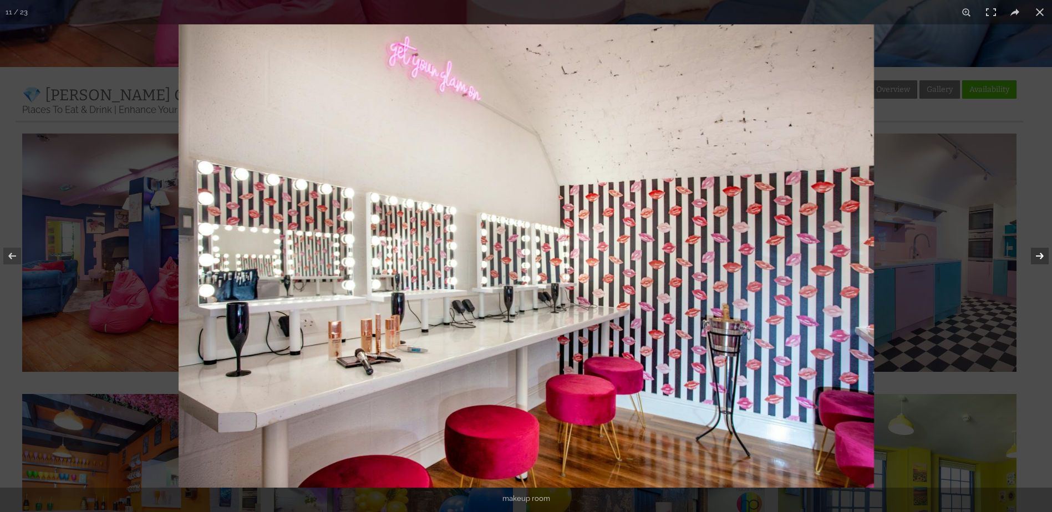
click at [1038, 251] on button at bounding box center [1032, 256] width 39 height 55
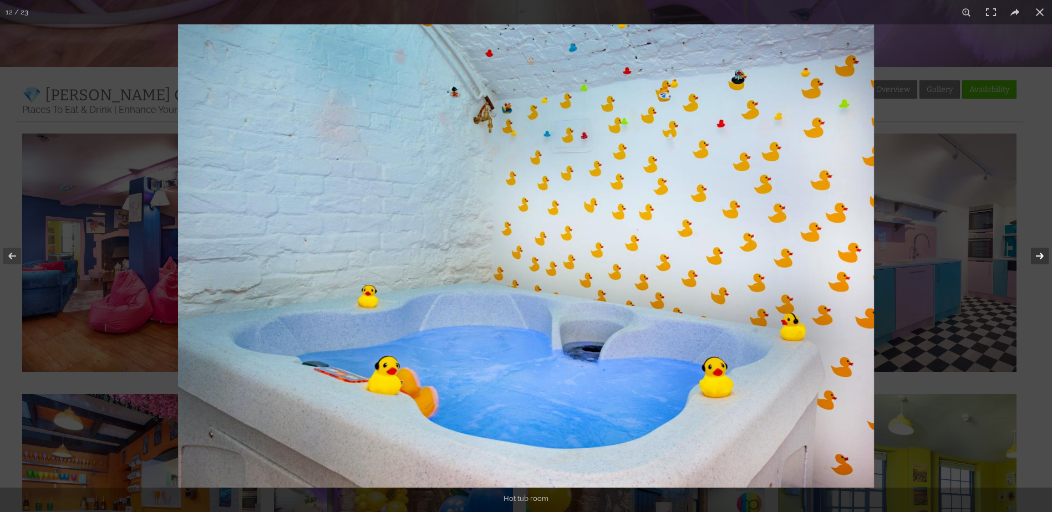
click at [1038, 251] on button at bounding box center [1032, 256] width 39 height 55
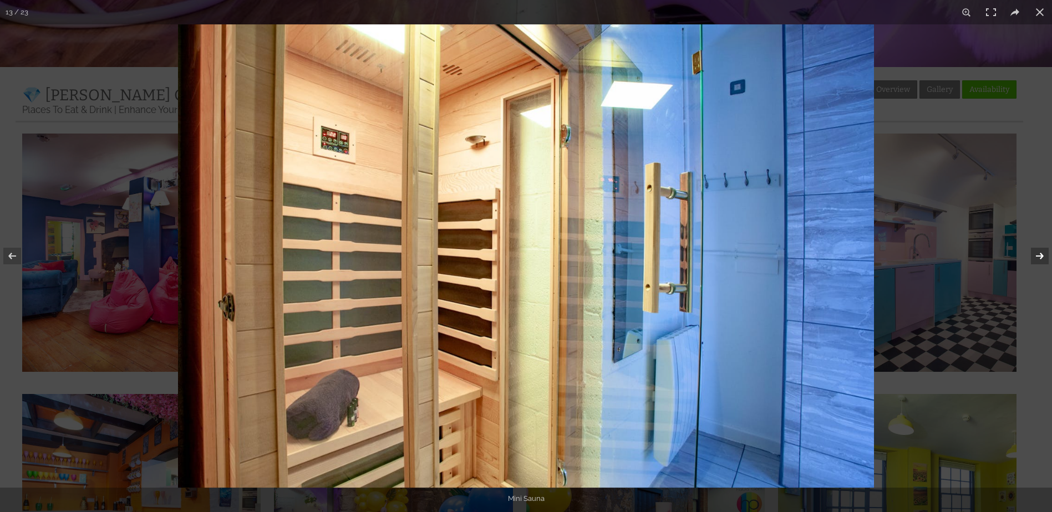
click at [1038, 251] on button at bounding box center [1032, 256] width 39 height 55
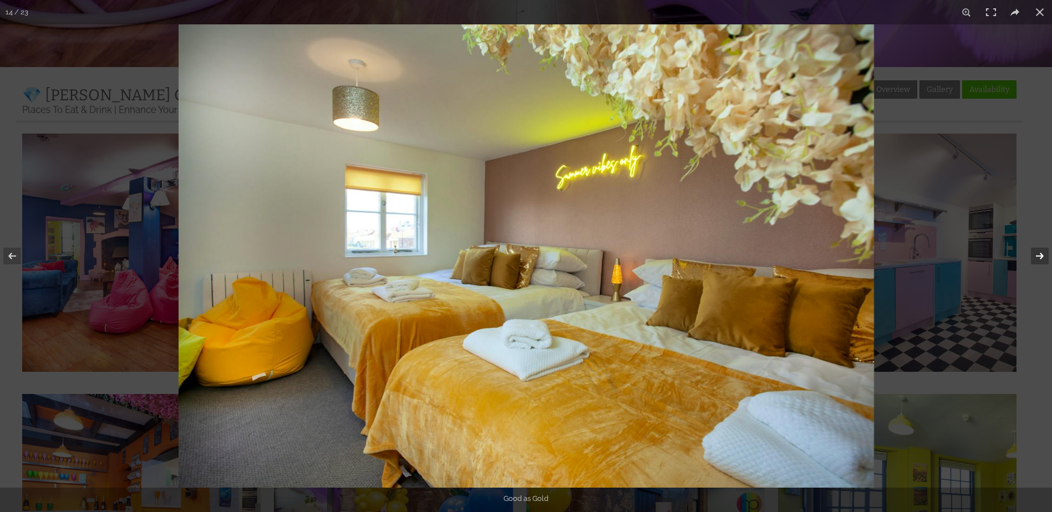
click at [1038, 251] on button at bounding box center [1032, 256] width 39 height 55
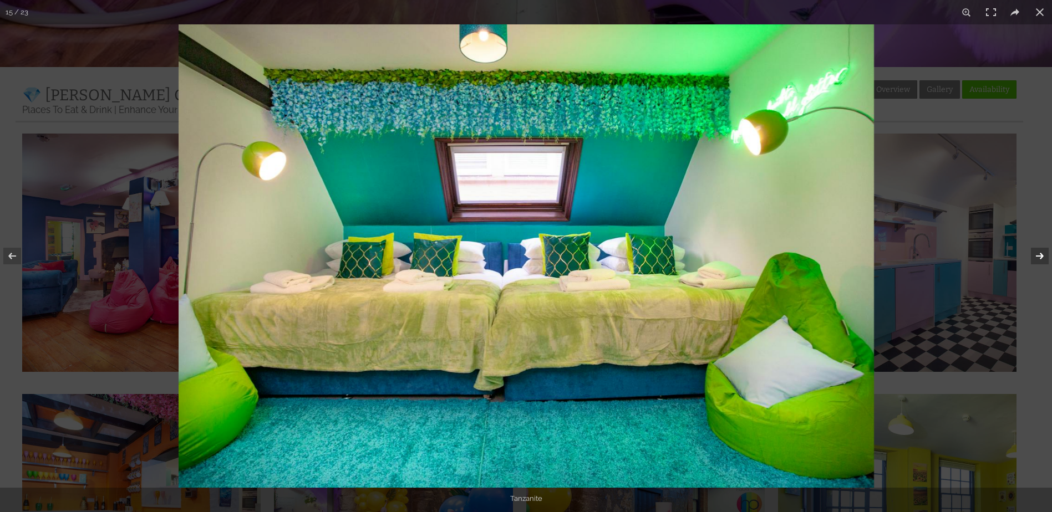
click at [1038, 251] on button at bounding box center [1032, 256] width 39 height 55
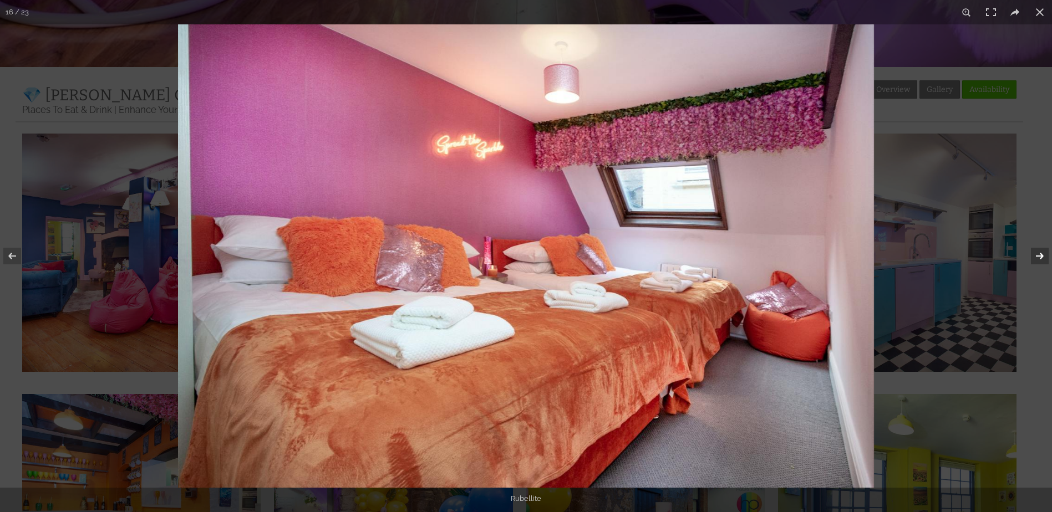
click at [1038, 251] on button at bounding box center [1032, 256] width 39 height 55
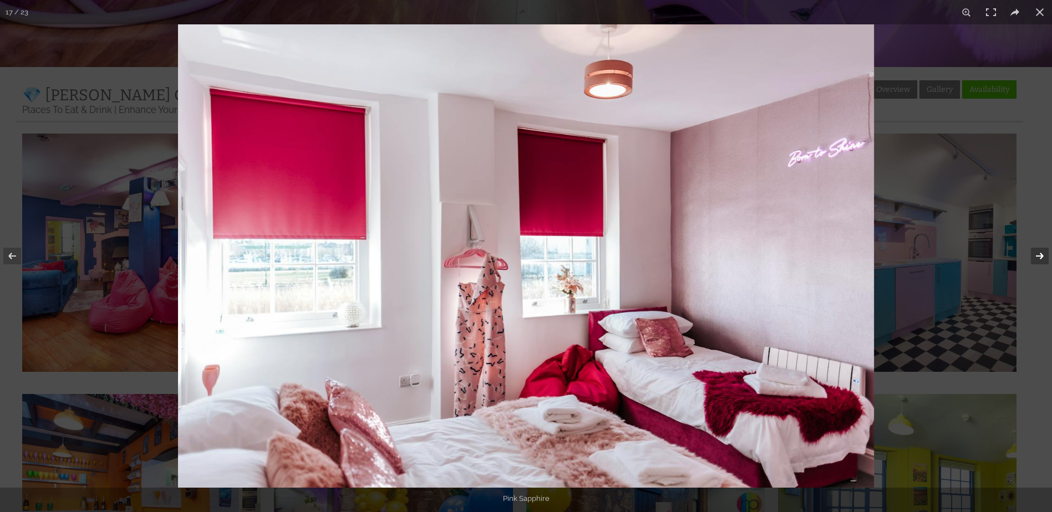
click at [1038, 251] on button at bounding box center [1032, 256] width 39 height 55
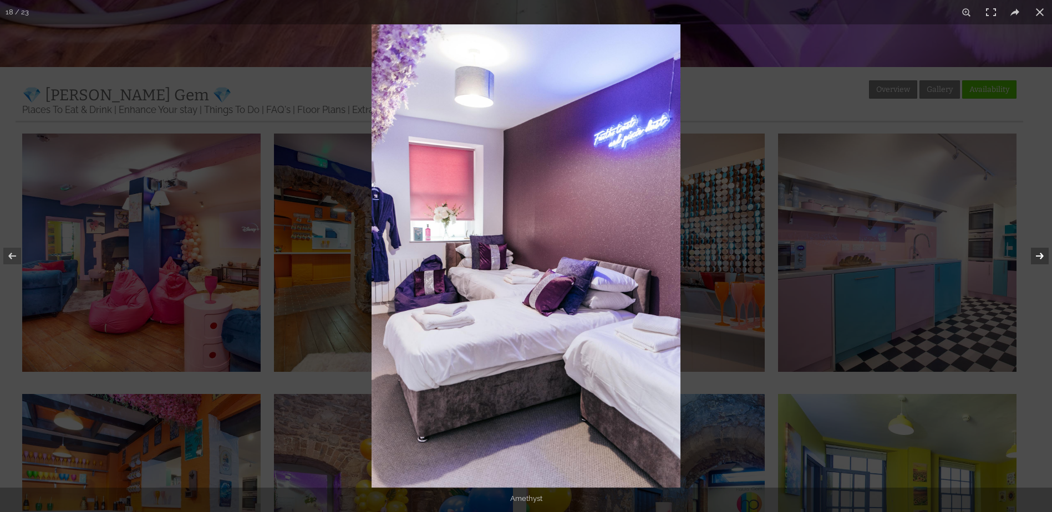
click at [1038, 251] on button at bounding box center [1032, 256] width 39 height 55
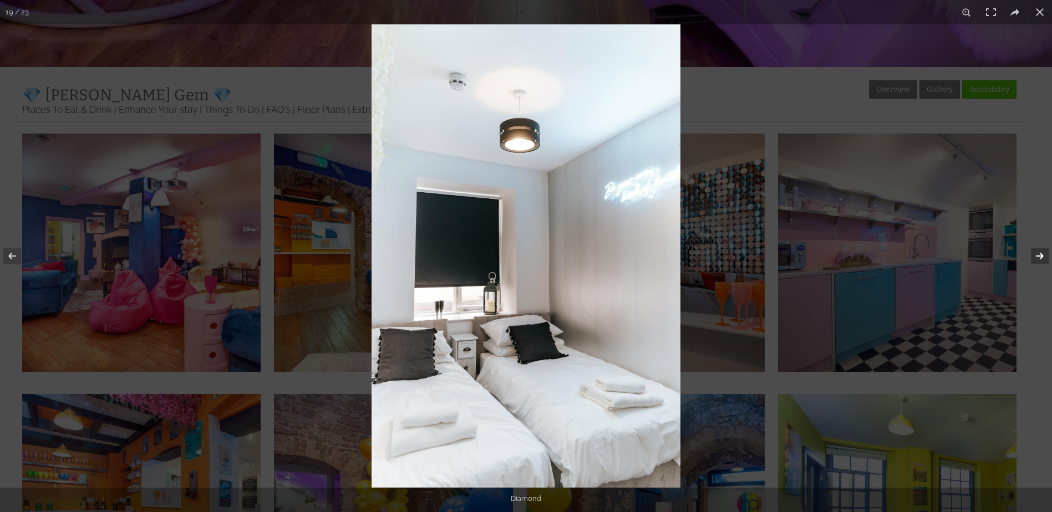
click at [1038, 251] on button at bounding box center [1032, 256] width 39 height 55
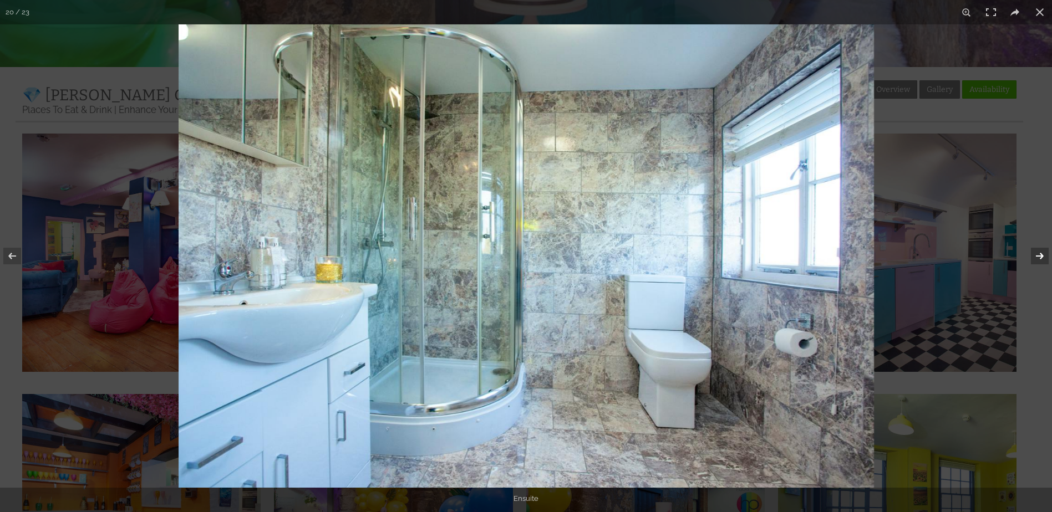
click at [1038, 251] on button at bounding box center [1032, 256] width 39 height 55
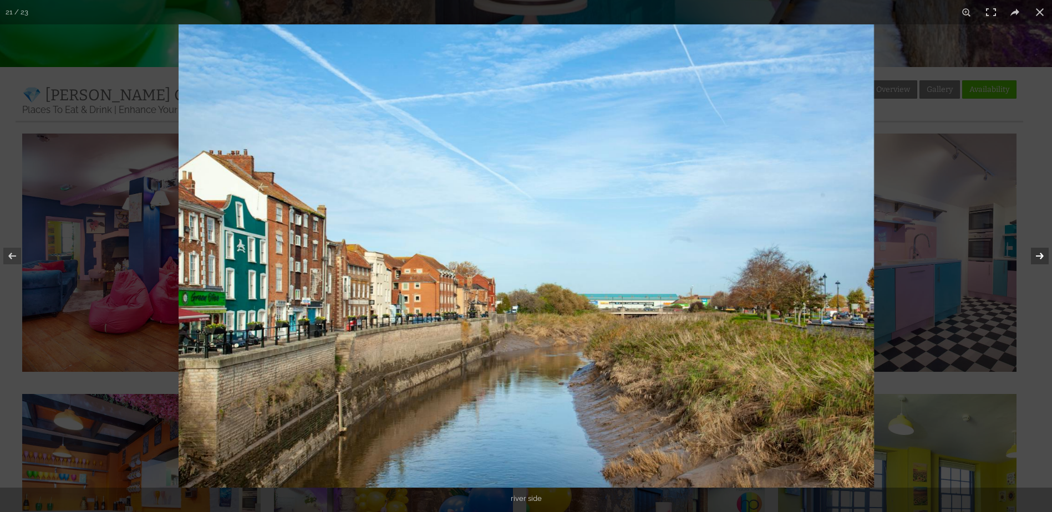
click at [1038, 251] on button at bounding box center [1032, 256] width 39 height 55
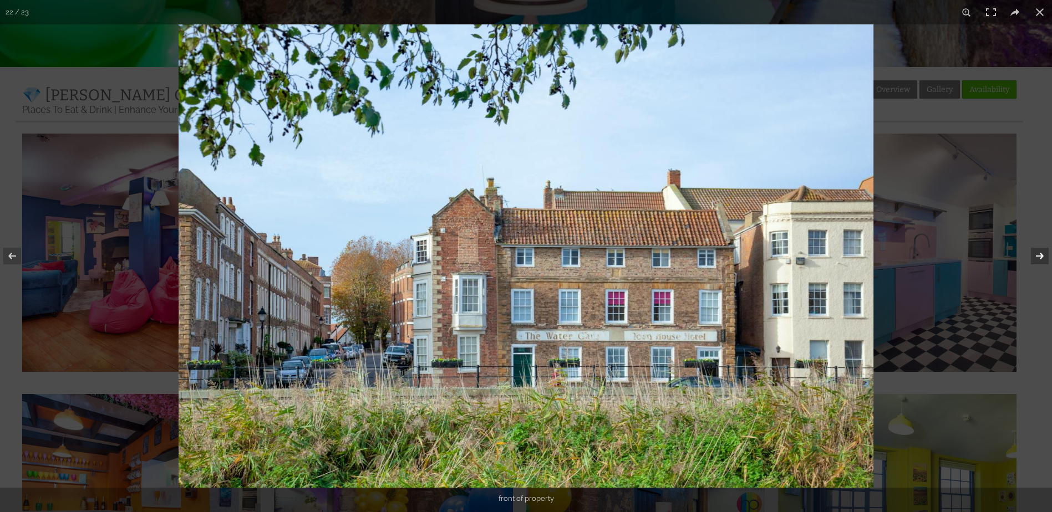
click at [1038, 251] on button at bounding box center [1032, 256] width 39 height 55
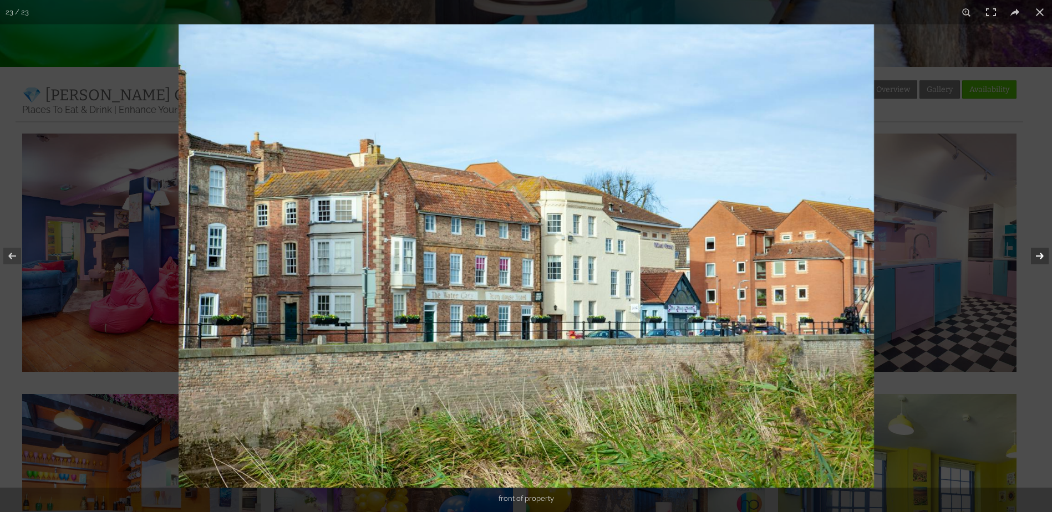
click at [1038, 251] on button at bounding box center [1032, 256] width 39 height 55
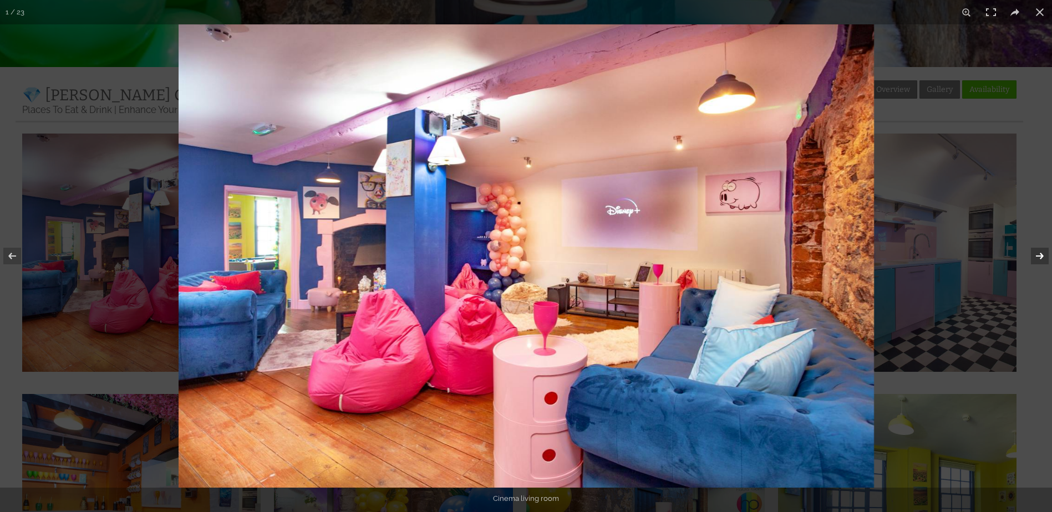
click at [1038, 251] on button at bounding box center [1032, 256] width 39 height 55
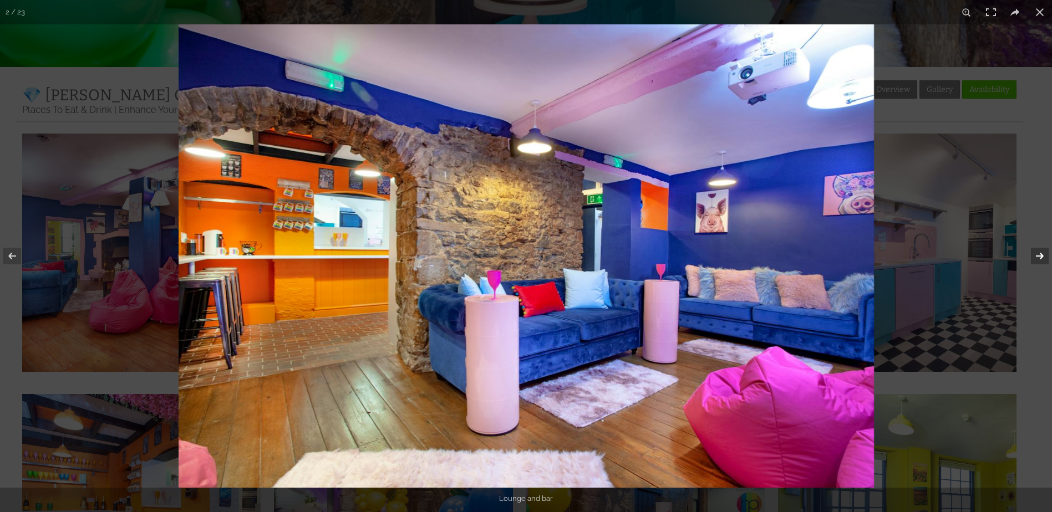
click at [1038, 251] on button at bounding box center [1032, 256] width 39 height 55
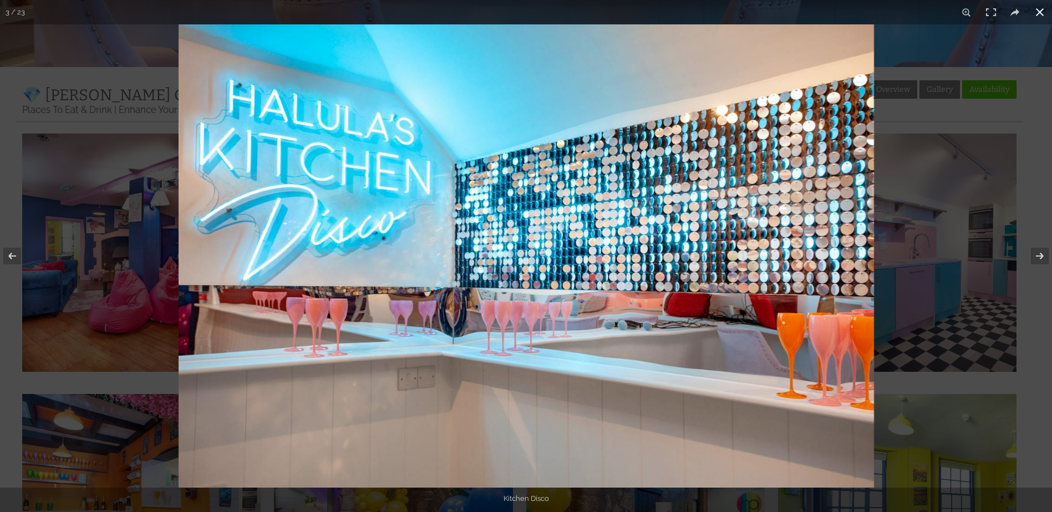
click at [1037, 9] on button at bounding box center [1040, 12] width 24 height 24
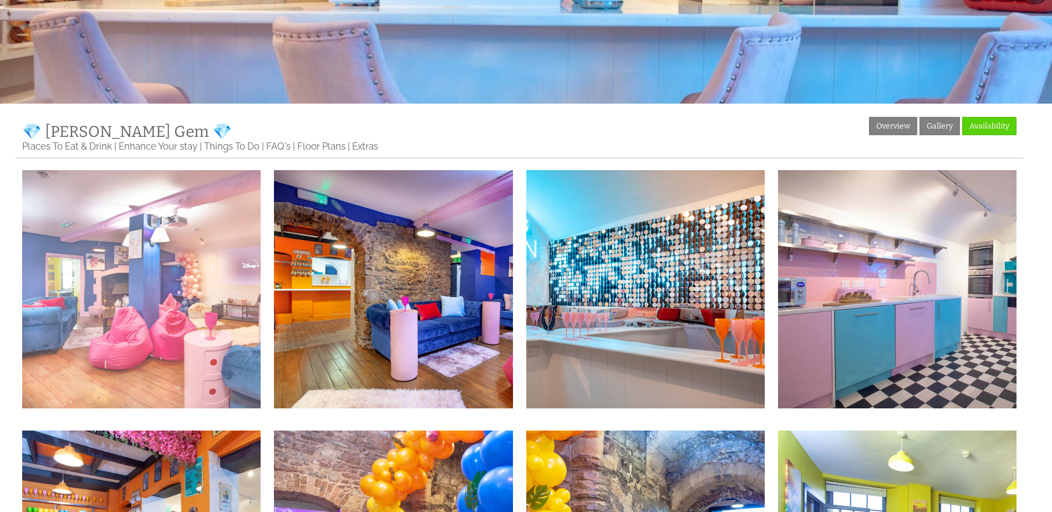
scroll to position [166, 0]
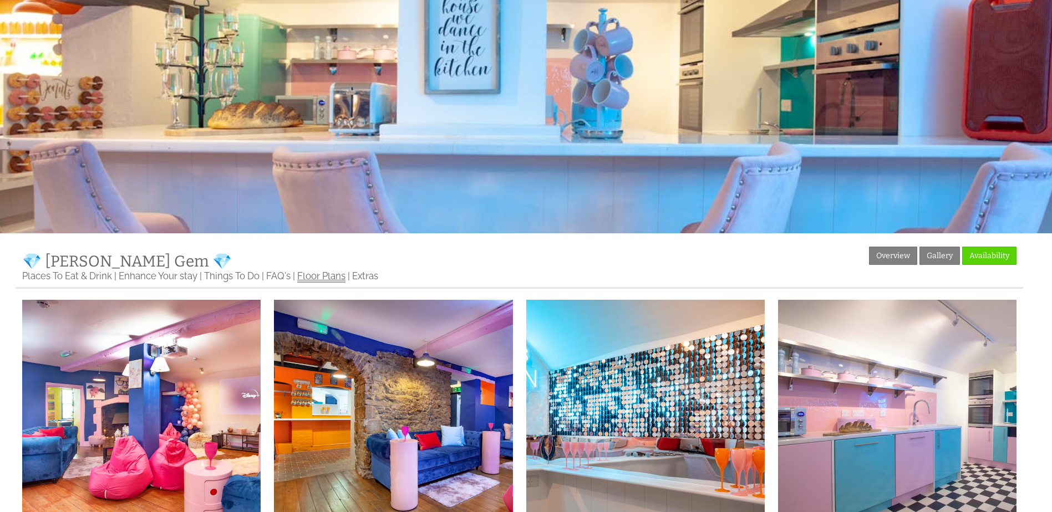
click at [328, 275] on link "Floor Plans" at bounding box center [321, 277] width 48 height 12
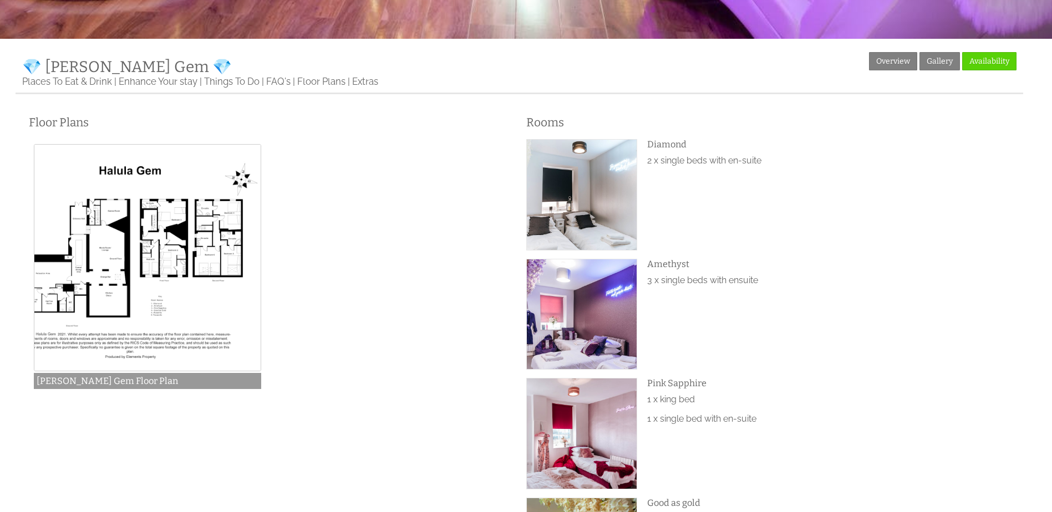
scroll to position [111, 0]
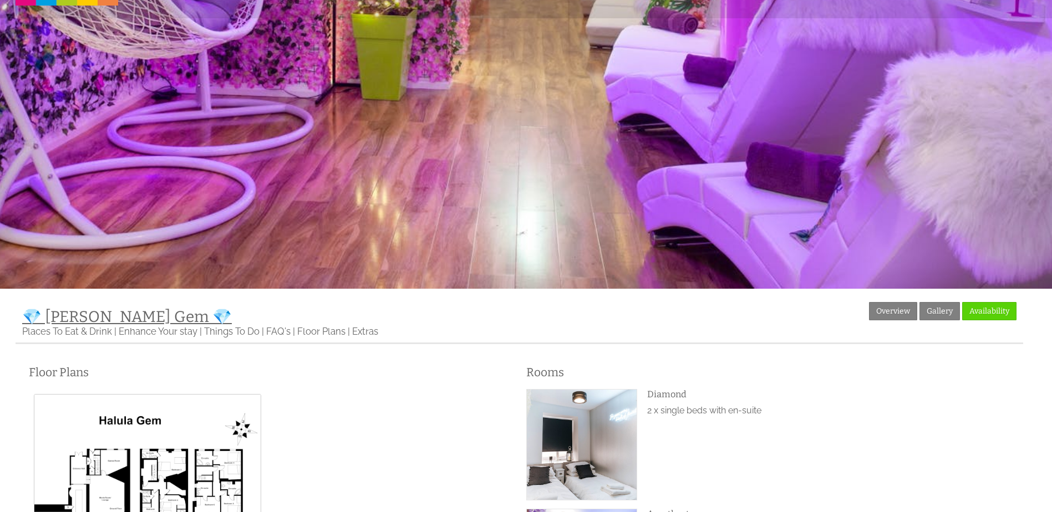
click at [94, 322] on span "💎 [PERSON_NAME] Gem 💎" at bounding box center [127, 317] width 210 height 18
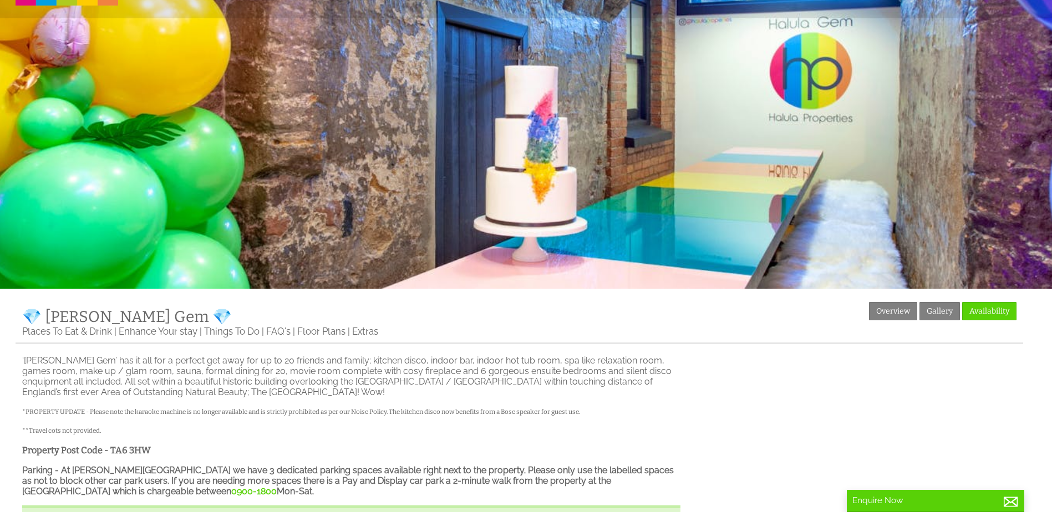
scroll to position [55, 0]
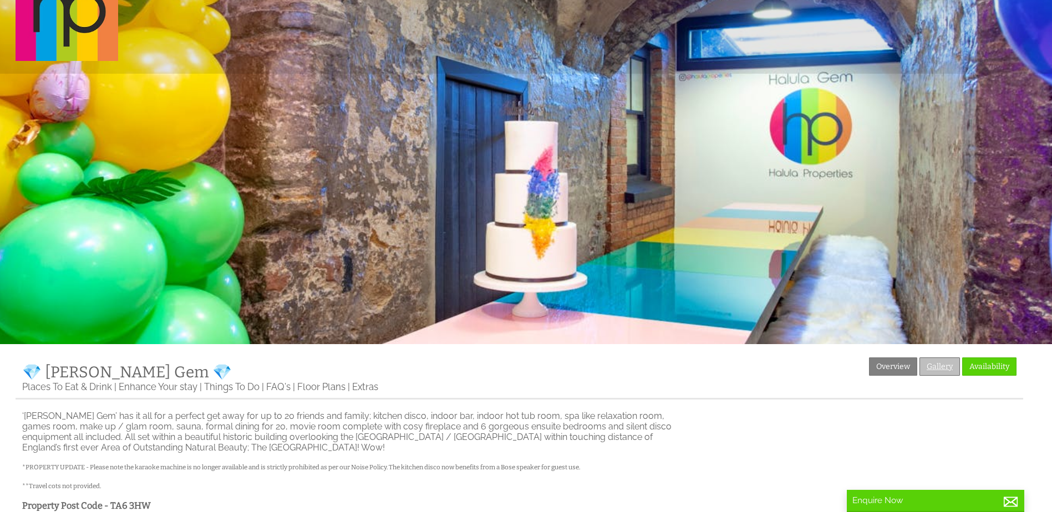
click at [950, 367] on link "Gallery" at bounding box center [940, 367] width 40 height 18
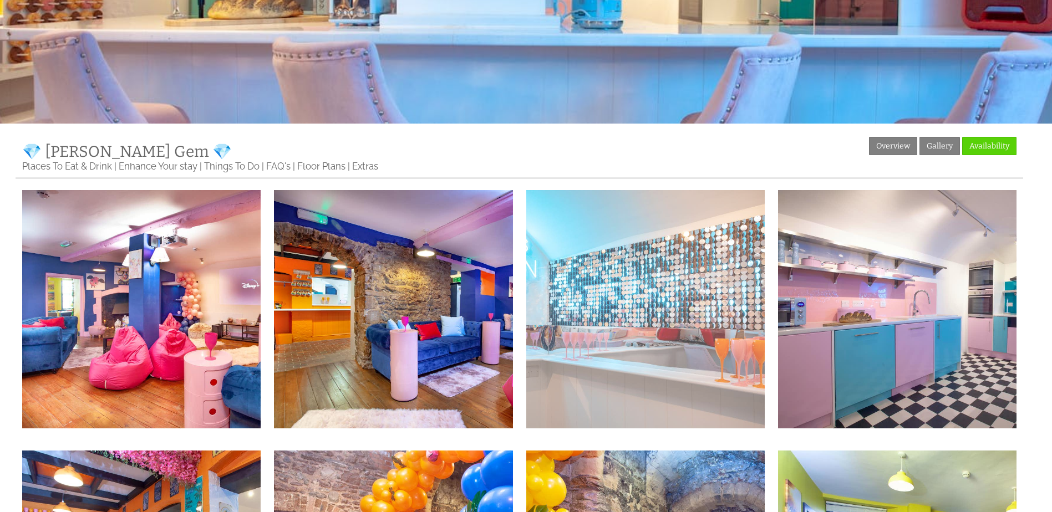
scroll to position [277, 0]
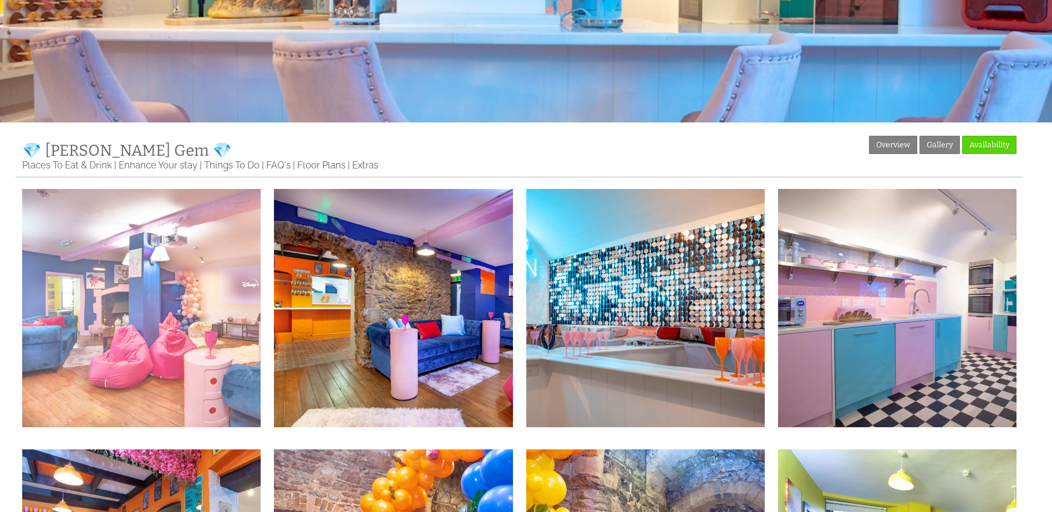
click at [161, 272] on img at bounding box center [141, 308] width 238 height 238
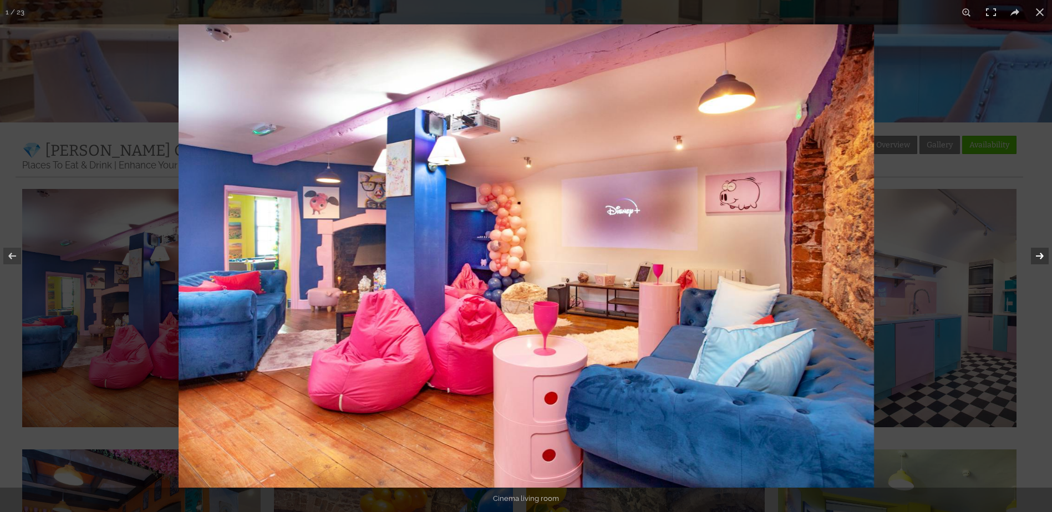
click at [1044, 253] on button at bounding box center [1032, 256] width 39 height 55
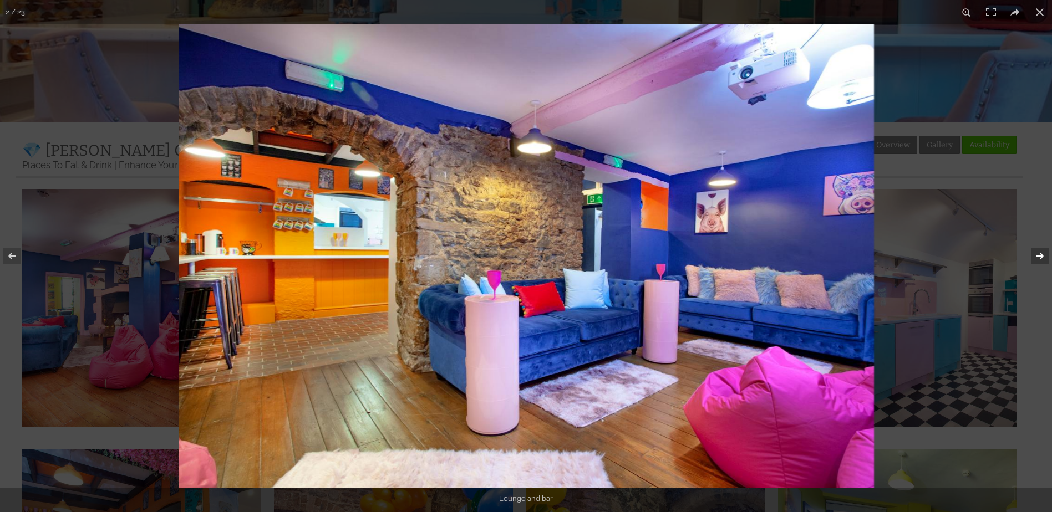
click at [1044, 253] on button at bounding box center [1032, 256] width 39 height 55
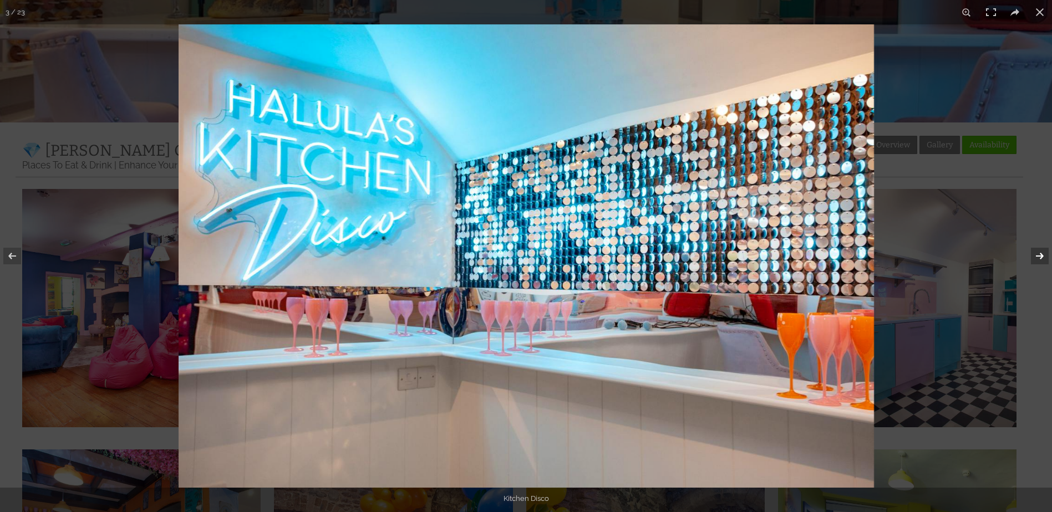
click at [1044, 253] on button at bounding box center [1032, 256] width 39 height 55
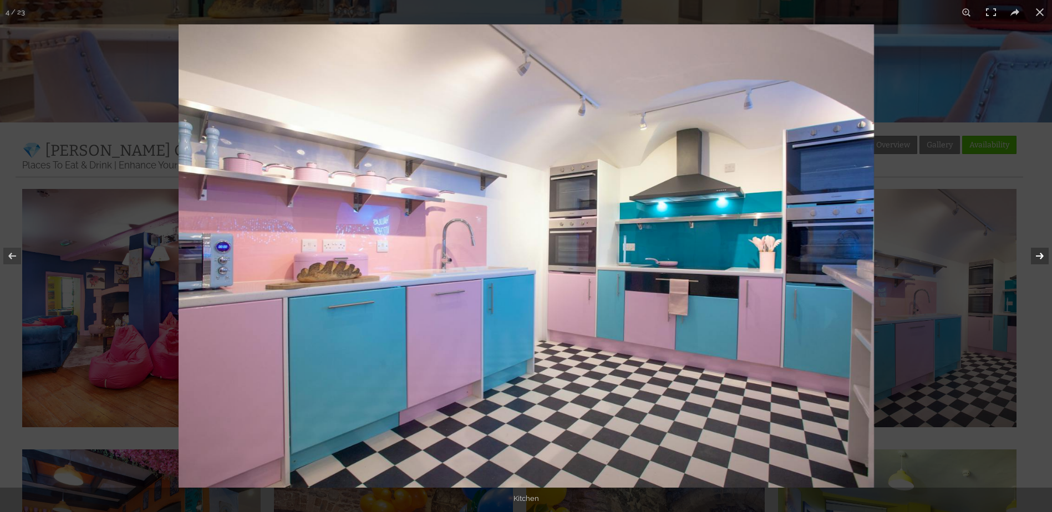
click at [1044, 253] on button at bounding box center [1032, 256] width 39 height 55
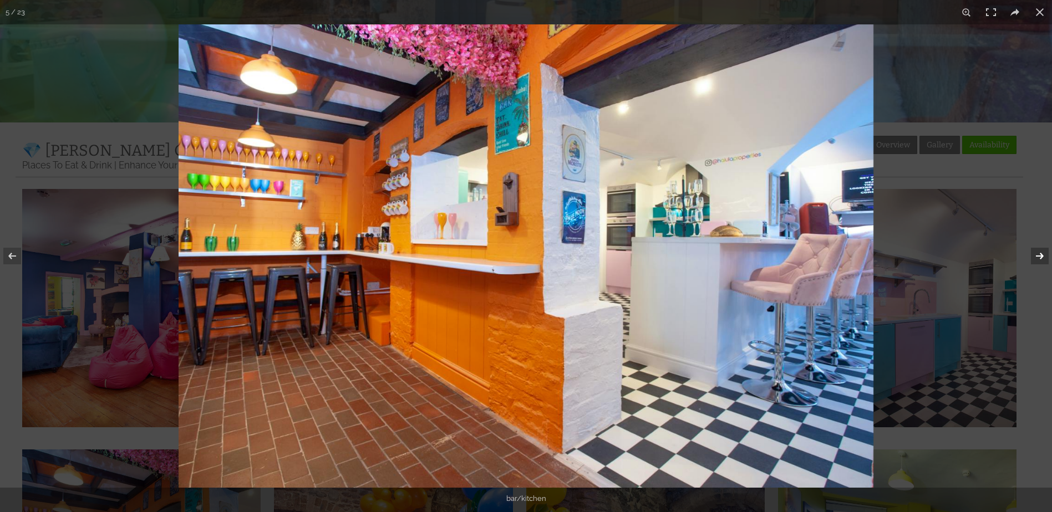
click at [1044, 253] on button at bounding box center [1032, 256] width 39 height 55
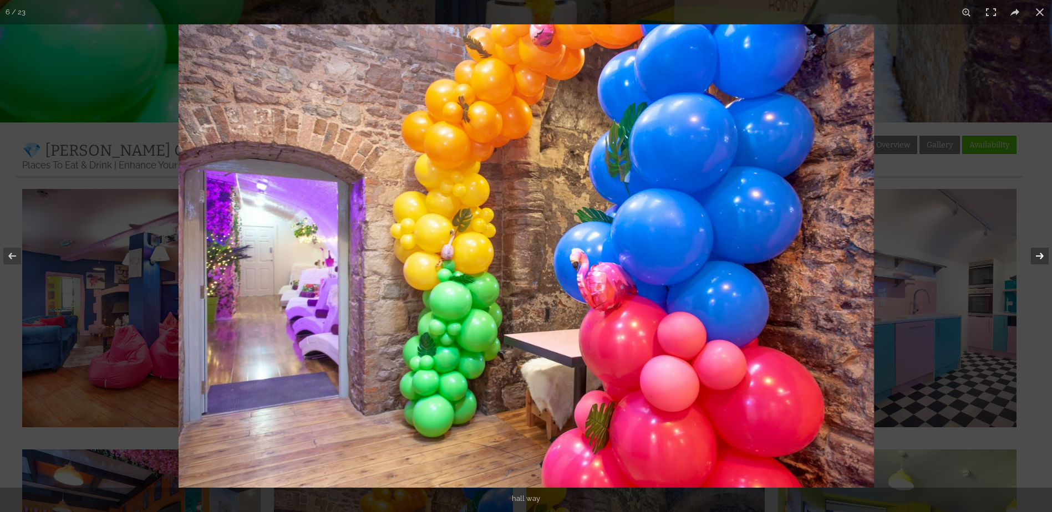
click at [1044, 253] on button at bounding box center [1032, 256] width 39 height 55
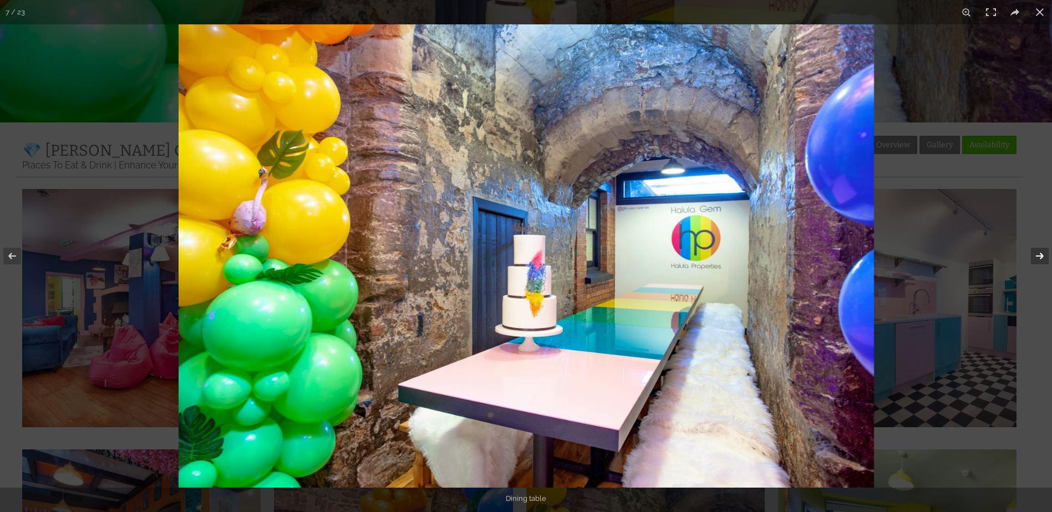
click at [1044, 253] on button at bounding box center [1032, 256] width 39 height 55
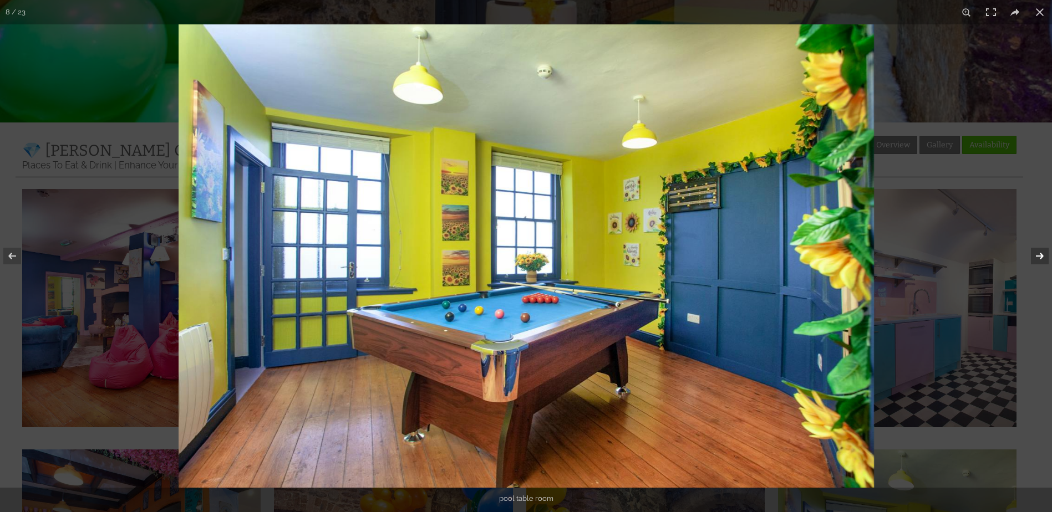
click at [1044, 253] on button at bounding box center [1032, 256] width 39 height 55
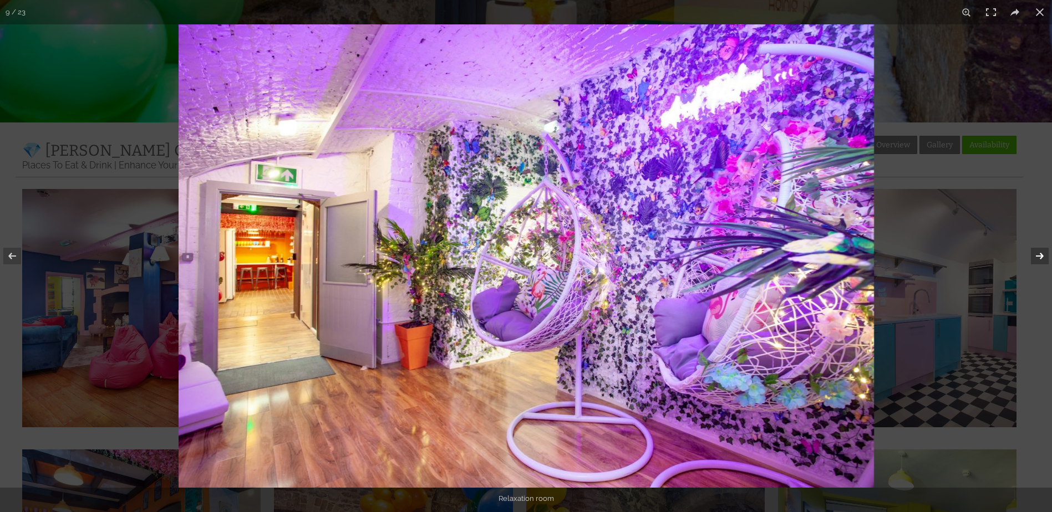
click at [1044, 253] on button at bounding box center [1032, 256] width 39 height 55
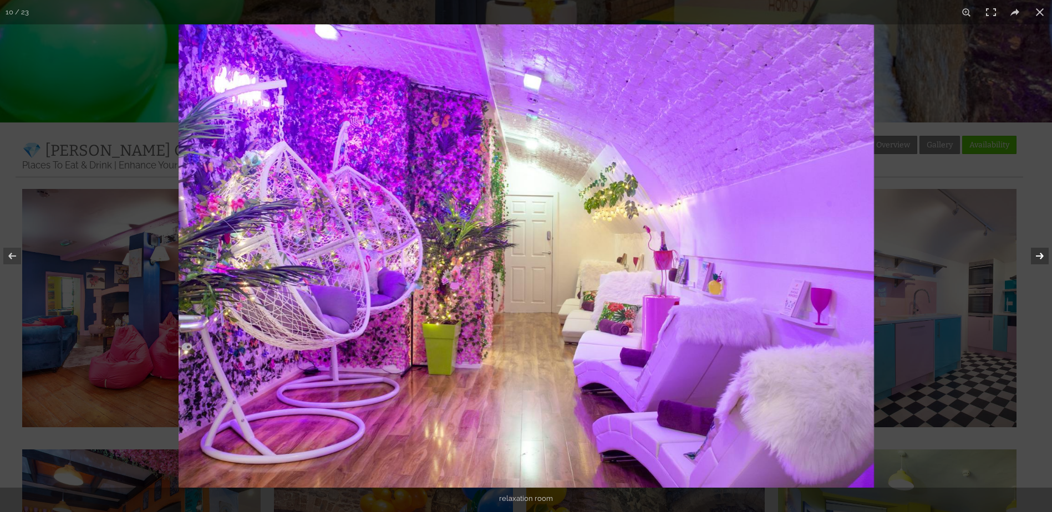
click at [1044, 253] on button at bounding box center [1032, 256] width 39 height 55
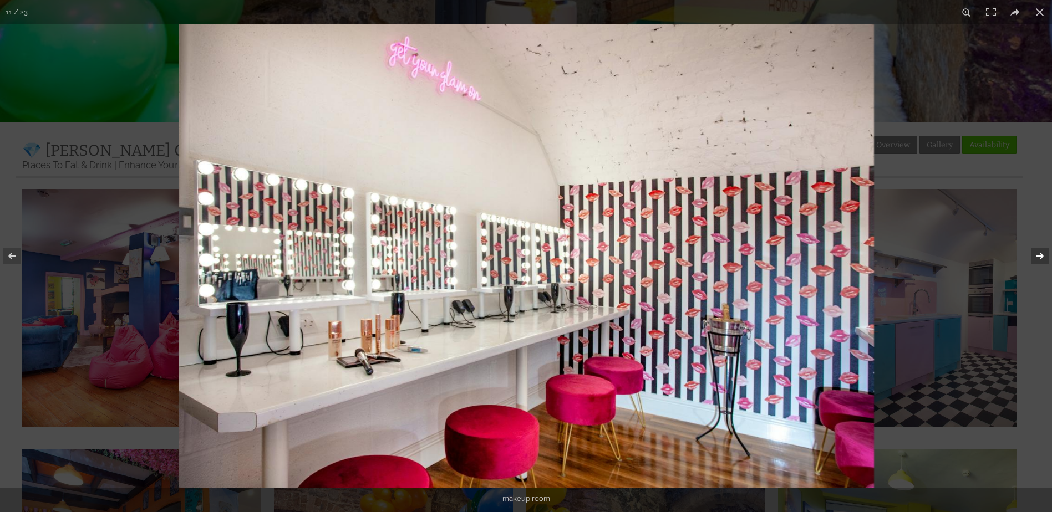
click at [1044, 253] on button at bounding box center [1032, 256] width 39 height 55
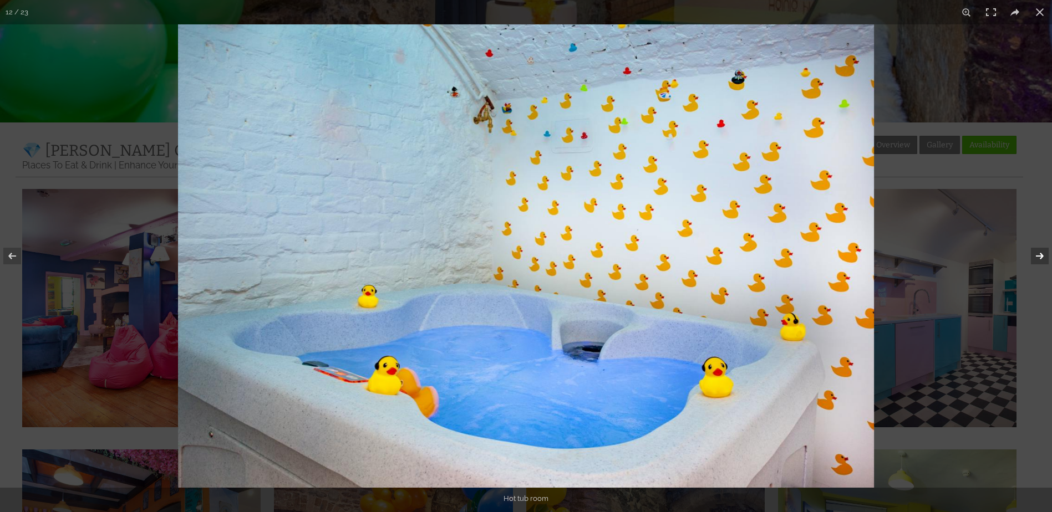
click at [1044, 253] on button at bounding box center [1032, 256] width 39 height 55
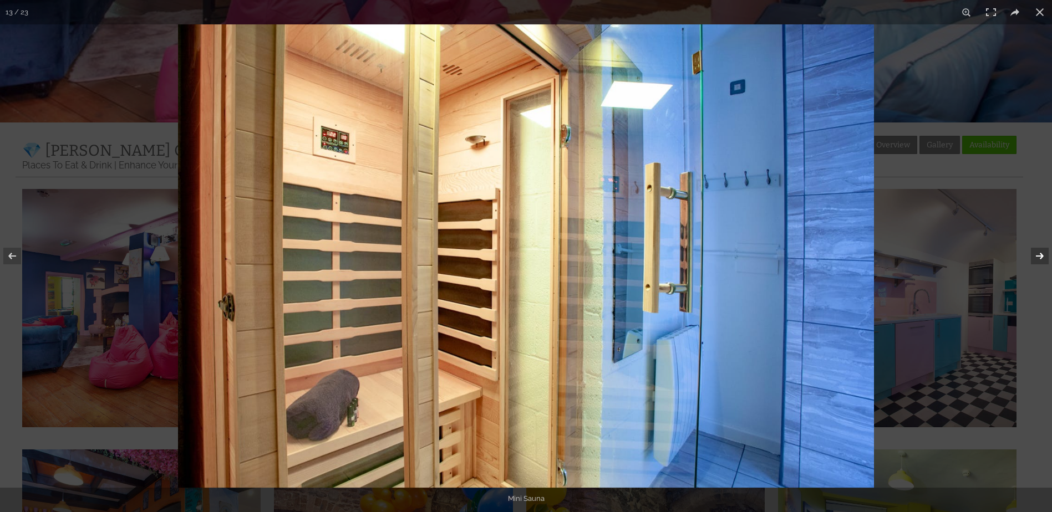
click at [1044, 253] on button at bounding box center [1032, 256] width 39 height 55
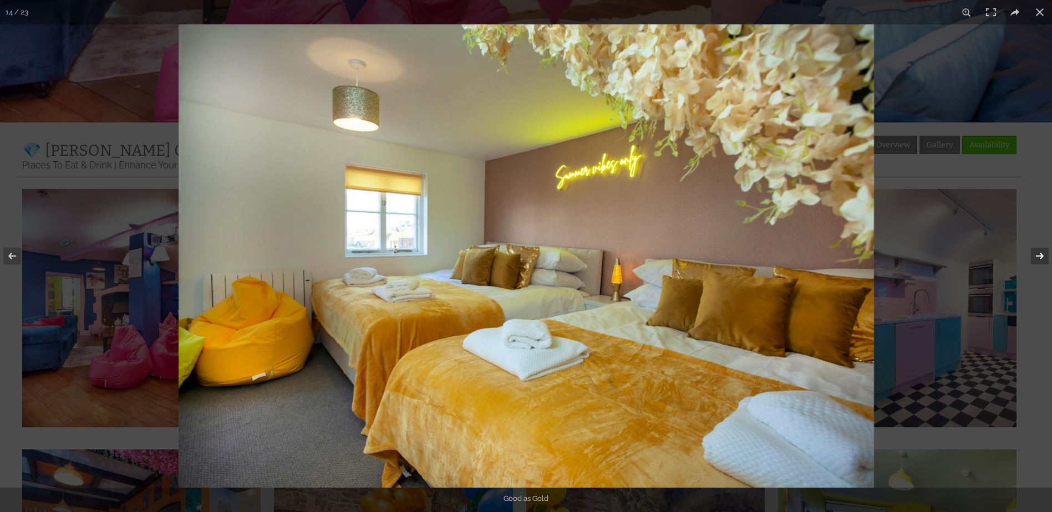
click at [1044, 253] on button at bounding box center [1032, 256] width 39 height 55
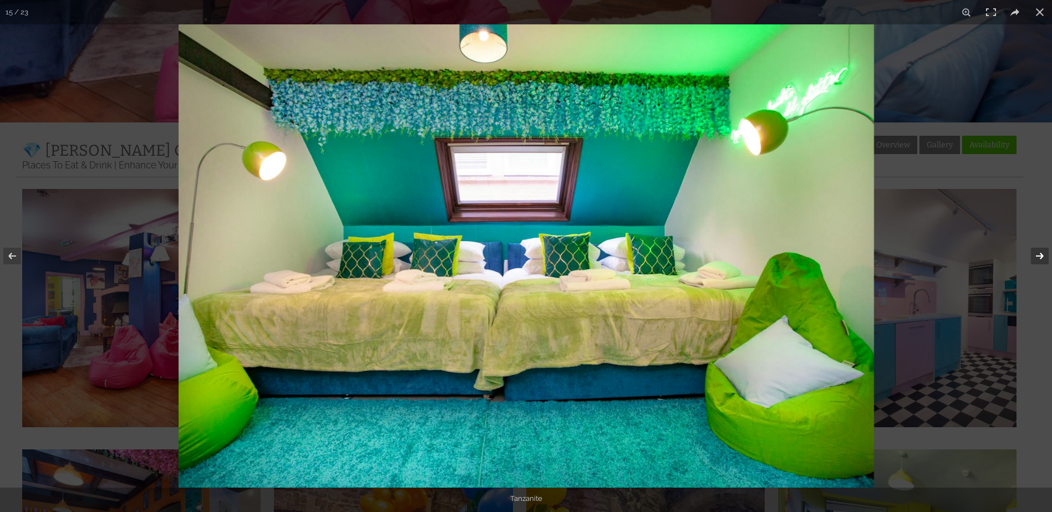
click at [1044, 253] on button at bounding box center [1032, 256] width 39 height 55
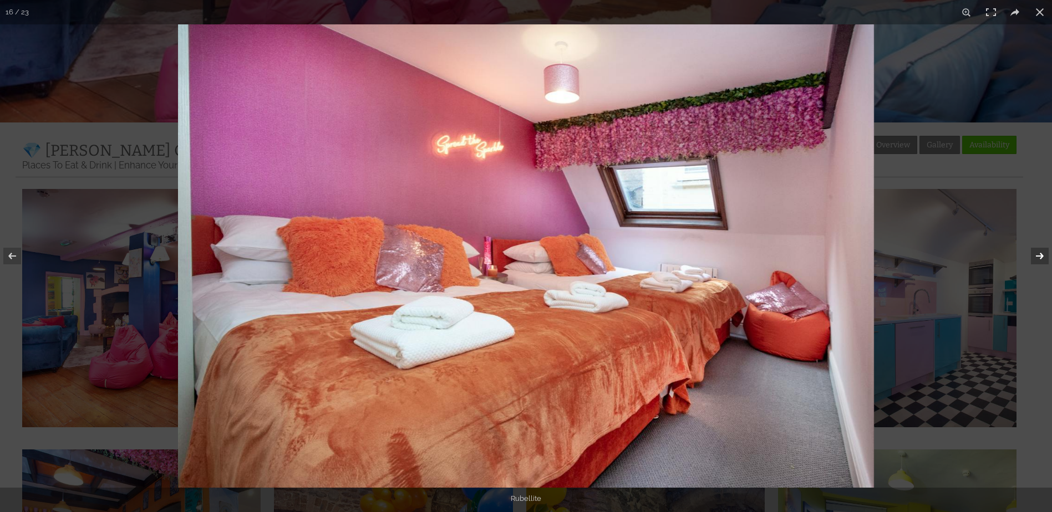
click at [1044, 253] on button at bounding box center [1032, 256] width 39 height 55
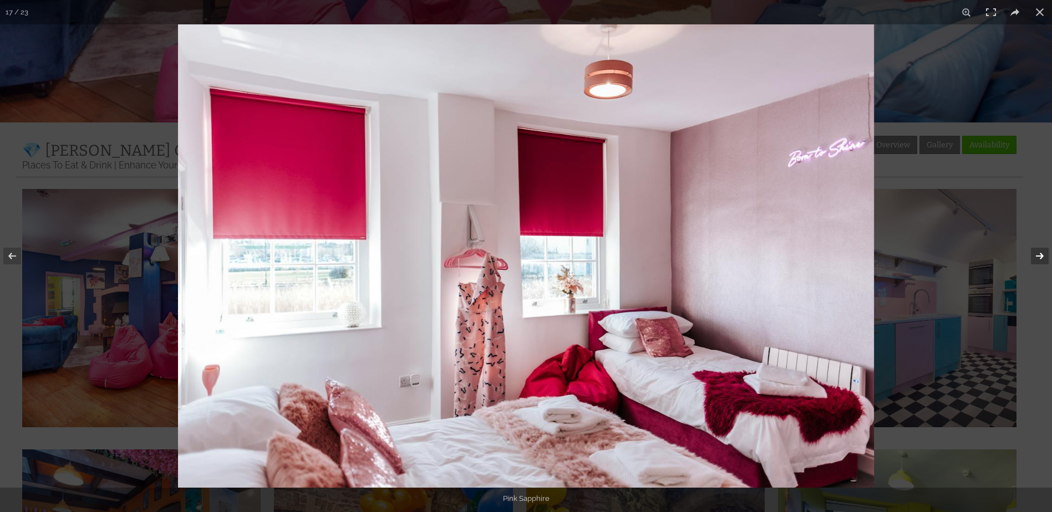
click at [1044, 253] on button at bounding box center [1032, 256] width 39 height 55
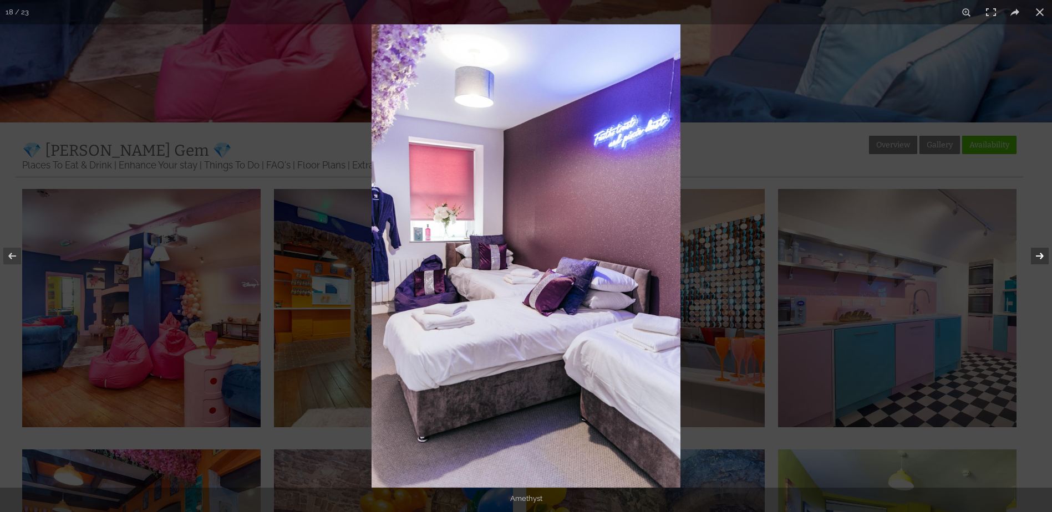
click at [1044, 253] on button at bounding box center [1032, 256] width 39 height 55
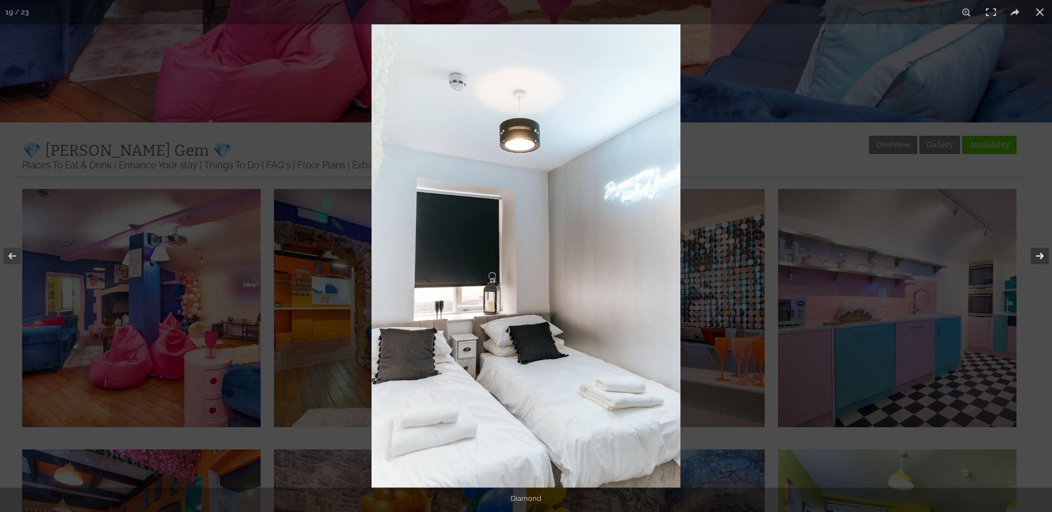
click at [1044, 253] on button at bounding box center [1032, 256] width 39 height 55
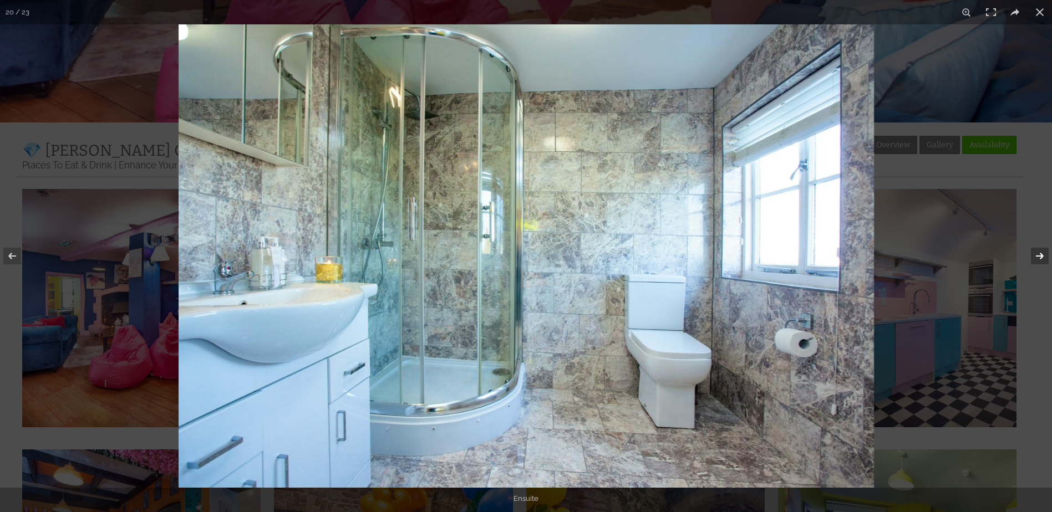
click at [1044, 253] on button at bounding box center [1032, 256] width 39 height 55
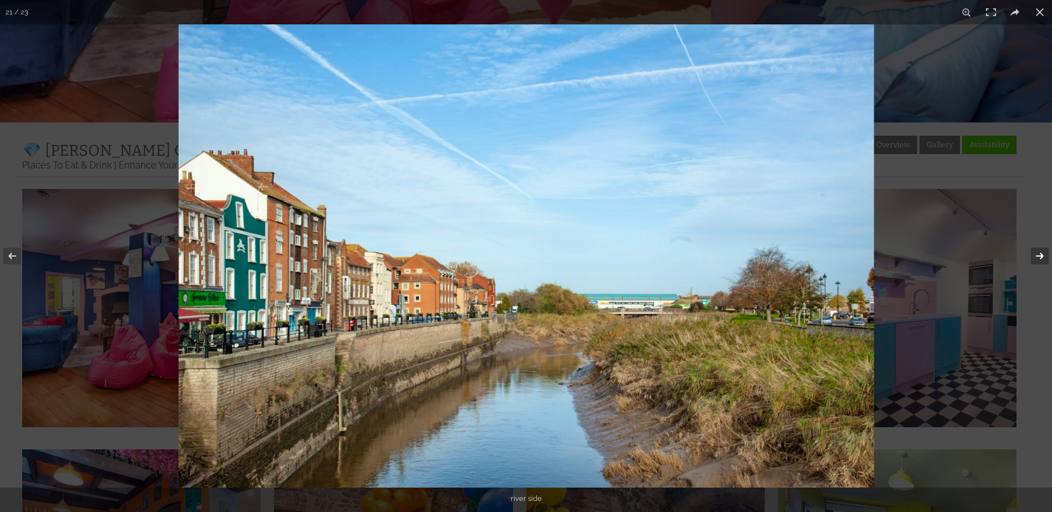
click at [1044, 253] on button at bounding box center [1032, 256] width 39 height 55
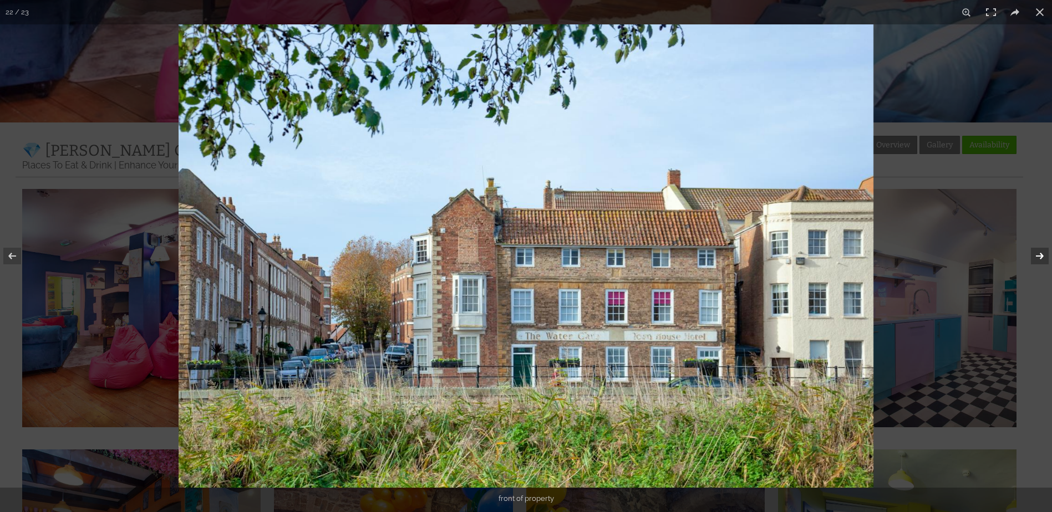
click at [1044, 253] on button at bounding box center [1032, 256] width 39 height 55
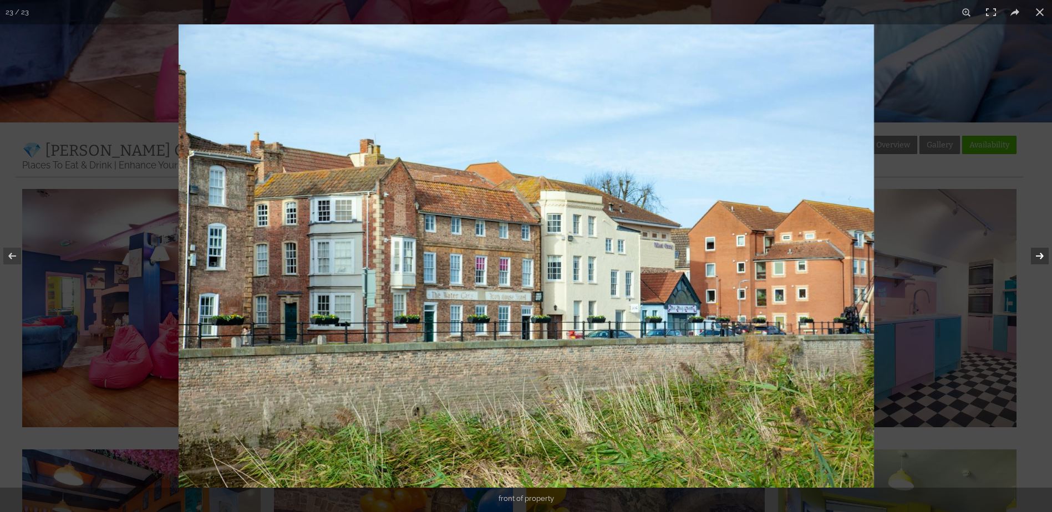
click at [1044, 253] on button at bounding box center [1032, 256] width 39 height 55
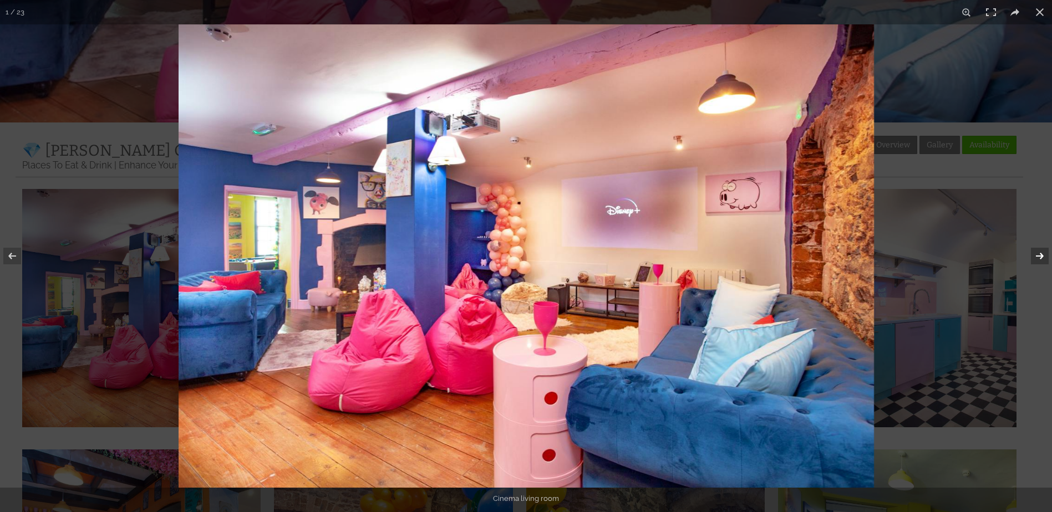
click at [1044, 253] on button at bounding box center [1032, 256] width 39 height 55
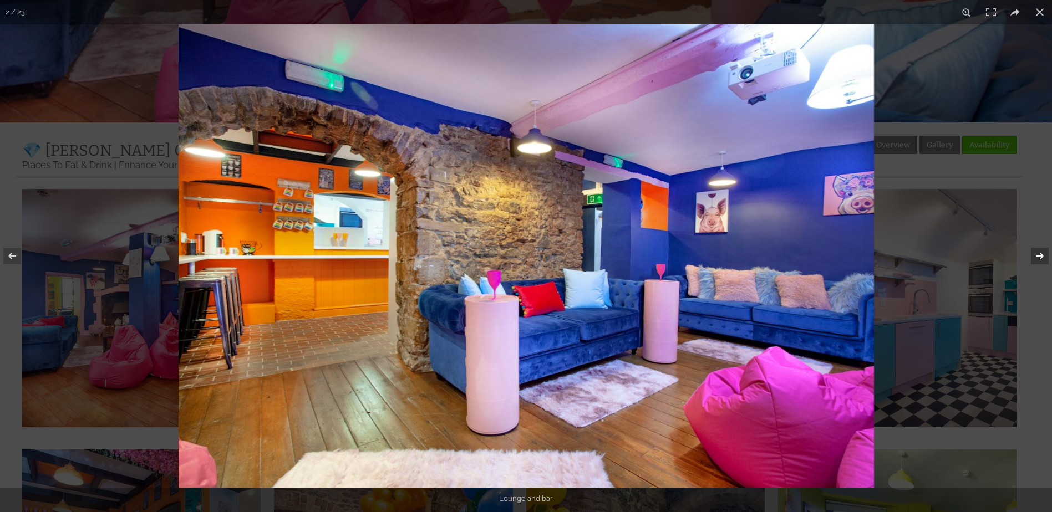
click at [1044, 253] on button at bounding box center [1032, 256] width 39 height 55
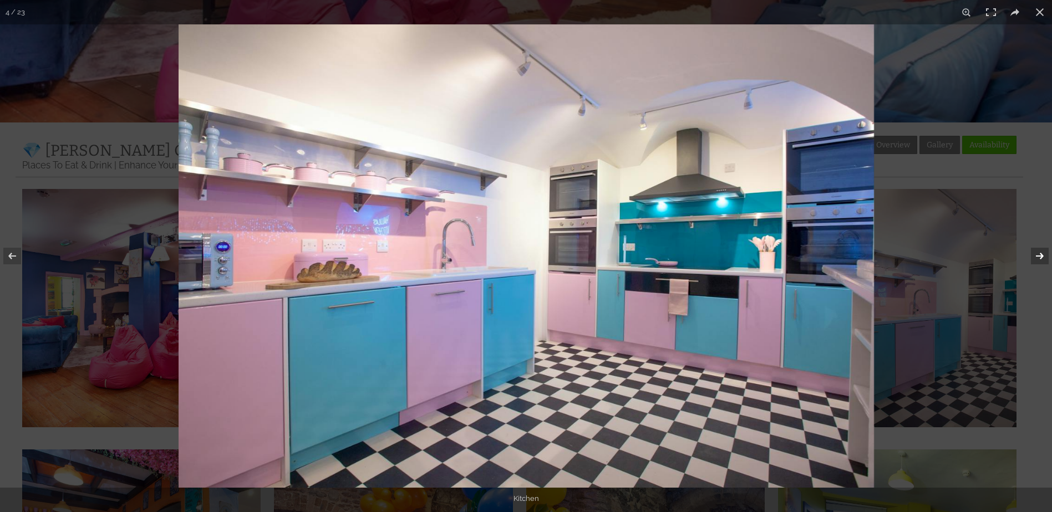
click at [1044, 253] on button at bounding box center [1032, 256] width 39 height 55
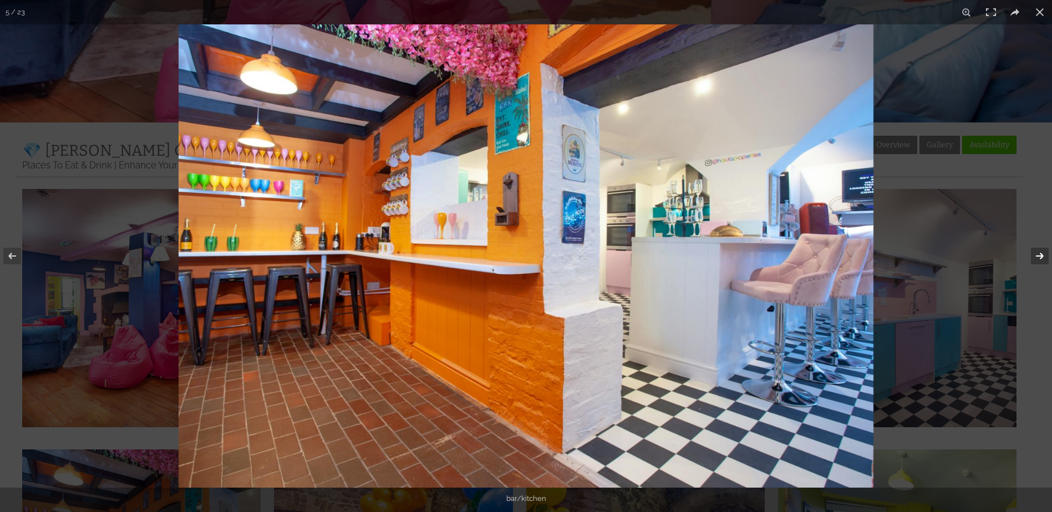
click at [1044, 253] on button at bounding box center [1032, 256] width 39 height 55
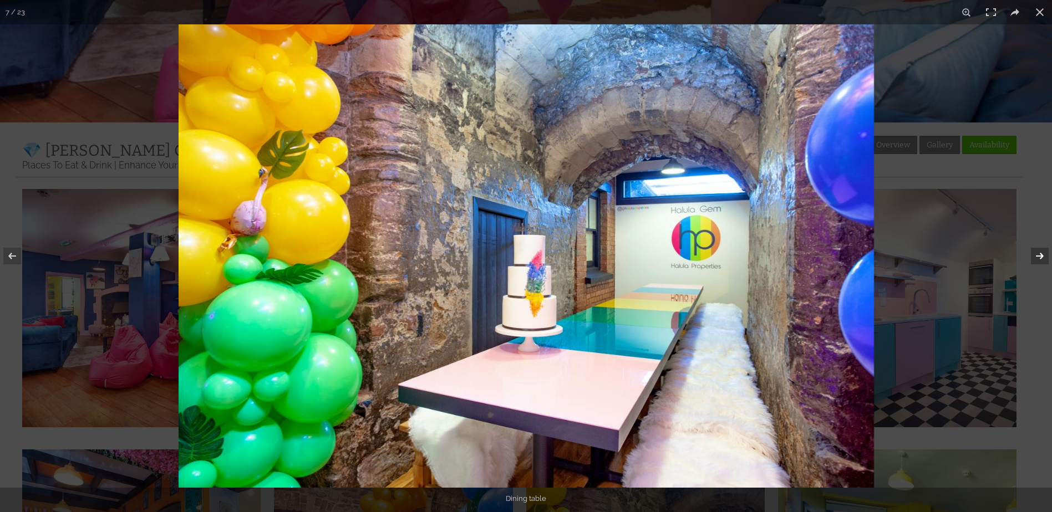
click at [1044, 253] on button at bounding box center [1032, 256] width 39 height 55
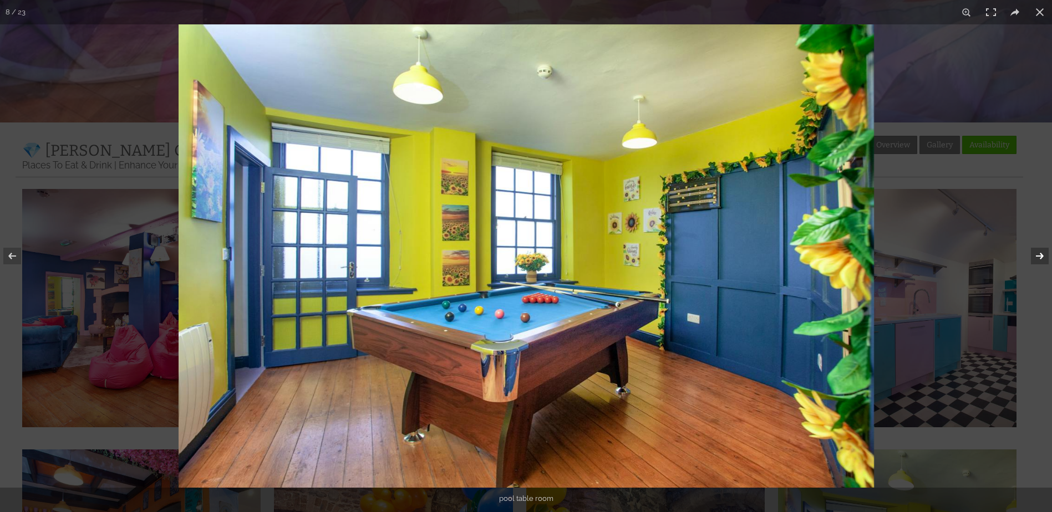
click at [1044, 253] on button at bounding box center [1032, 256] width 39 height 55
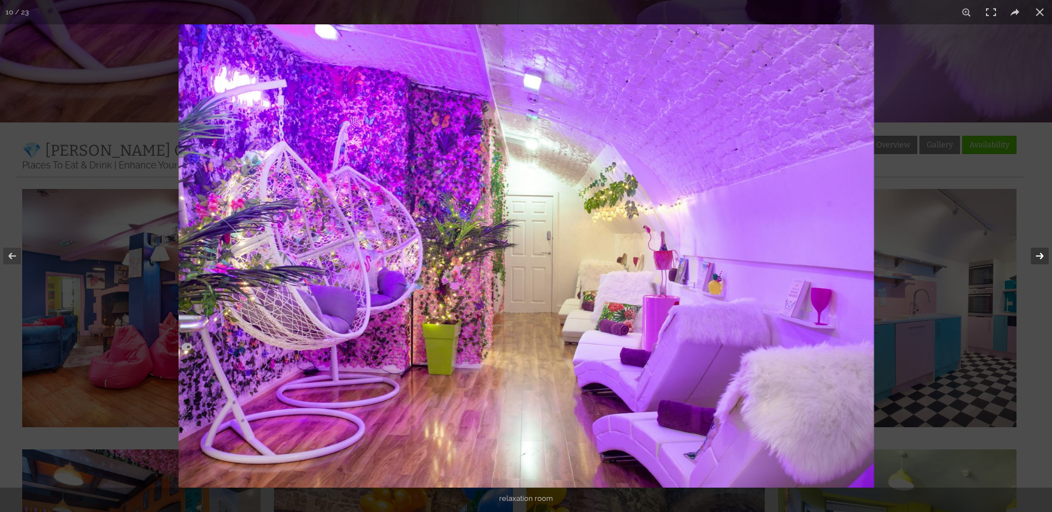
click at [1044, 253] on button at bounding box center [1032, 256] width 39 height 55
